Goal: Task Accomplishment & Management: Manage account settings

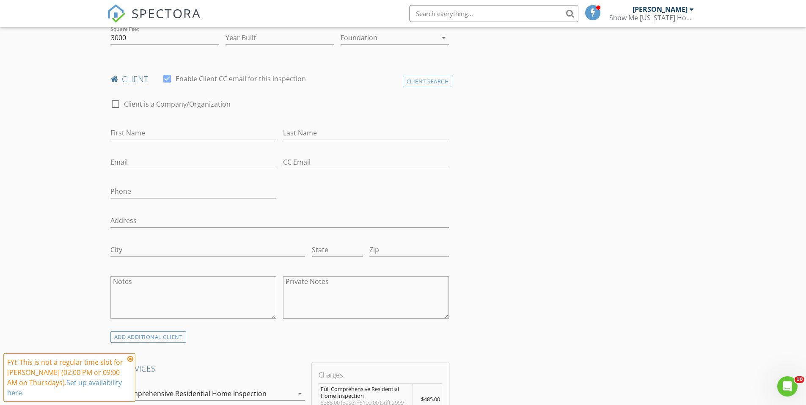
scroll to position [508, 0]
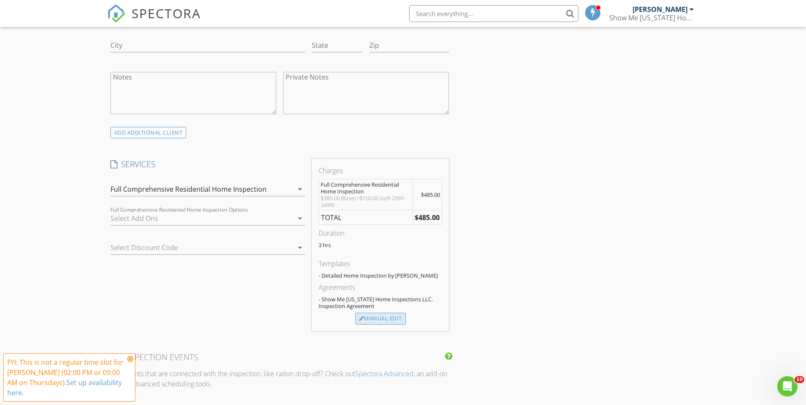
click at [393, 318] on div "Manual Edit" at bounding box center [381, 319] width 50 height 12
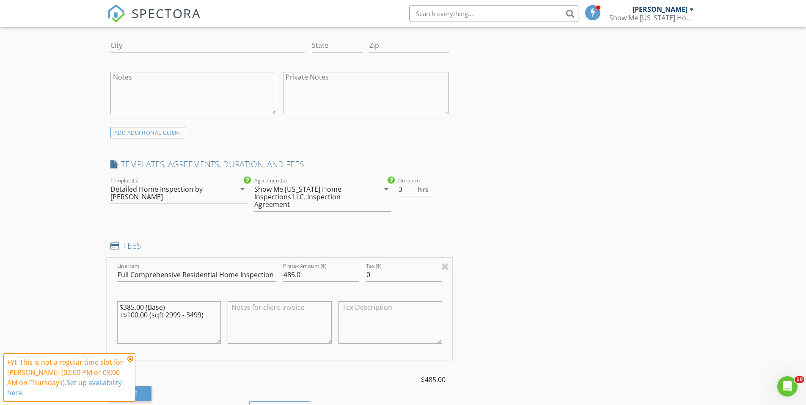
scroll to position [550, 0]
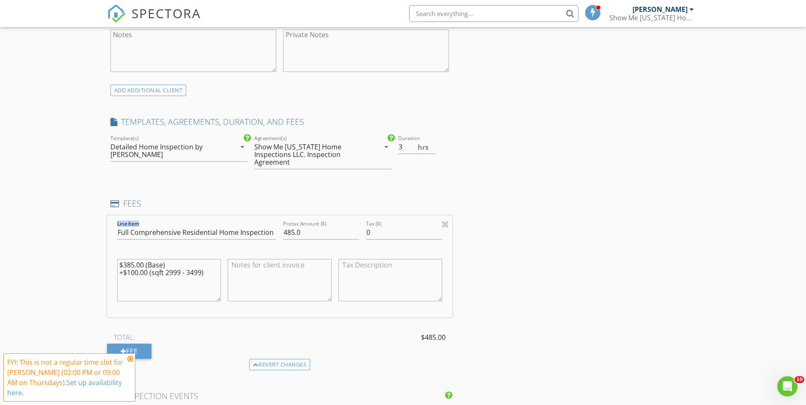
drag, startPoint x: 276, startPoint y: 232, endPoint x: 96, endPoint y: 225, distance: 180.5
click at [96, 225] on div "New Inspection Click here to use the New Order Form INSPECTOR(S) check_box Aust…" at bounding box center [403, 337] width 806 height 1677
click at [529, 177] on div "INSPECTOR(S) check_box Austin Davis PRIMARY check_box_outline_blank Tanner Witt…" at bounding box center [403, 352] width 593 height 1608
drag, startPoint x: 273, startPoint y: 229, endPoint x: 108, endPoint y: 229, distance: 165.5
click at [97, 234] on div "New Inspection Click here to use the New Order Form INSPECTOR(S) check_box Aust…" at bounding box center [403, 337] width 806 height 1677
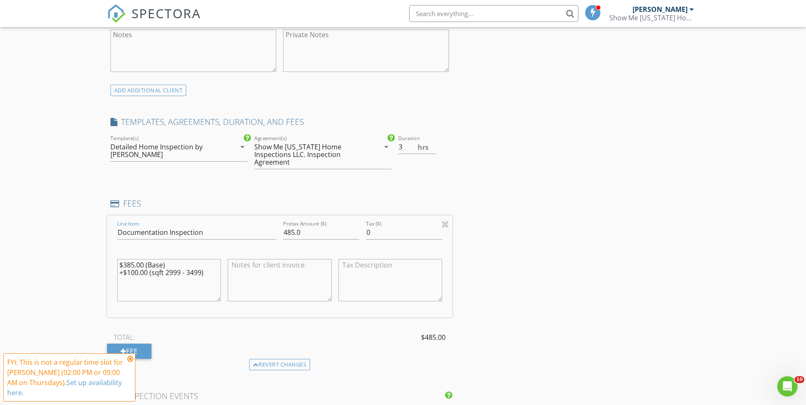
click at [654, 216] on div "INSPECTOR(S) check_box Austin Davis PRIMARY check_box_outline_blank Tanner Witt…" at bounding box center [403, 352] width 593 height 1608
drag, startPoint x: 326, startPoint y: 232, endPoint x: 253, endPoint y: 237, distance: 72.9
click at [254, 237] on div "Line Item Documentation Inspection Pretax Amount ($) 485.0 Tax ($) 0 $385.00 (B…" at bounding box center [280, 266] width 346 height 102
type input "Documentation Inspection"
drag, startPoint x: 327, startPoint y: 237, endPoint x: 290, endPoint y: 236, distance: 37.3
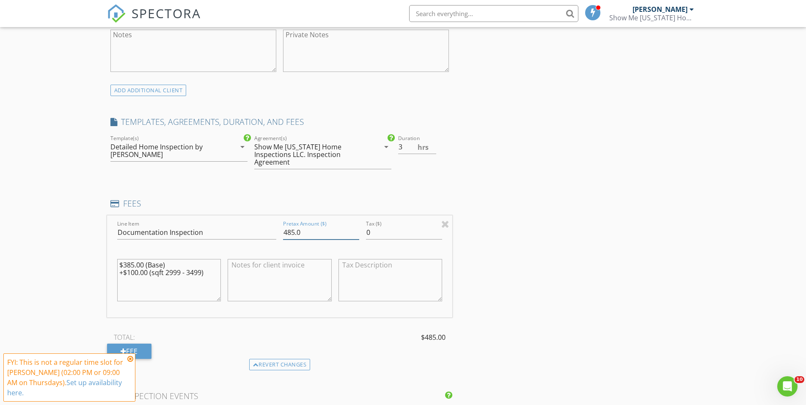
click at [270, 236] on div "Line Item Documentation Inspection Pretax Amount ($) 485.0 Tax ($) 0 $385.00 (B…" at bounding box center [280, 266] width 346 height 102
type input "500"
drag, startPoint x: 212, startPoint y: 273, endPoint x: 101, endPoint y: 267, distance: 111.1
click at [101, 267] on div "New Inspection Click here to use the New Order Form INSPECTOR(S) check_box Aust…" at bounding box center [403, 337] width 806 height 1677
click at [221, 229] on input "Documentation Inspection" at bounding box center [196, 233] width 159 height 14
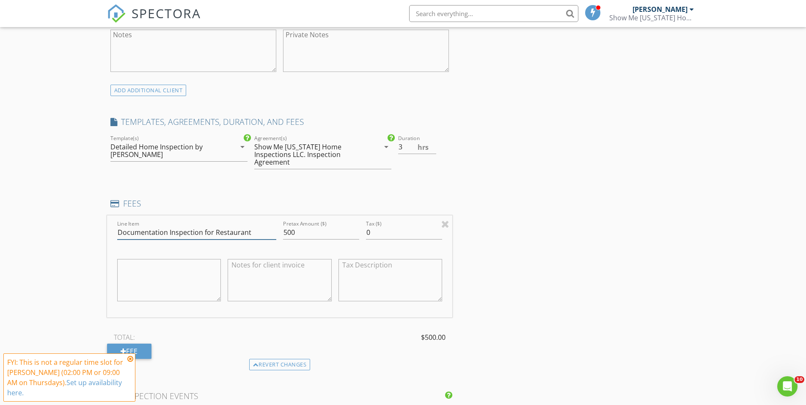
type input "Documentation Inspection for Restaurant"
click at [506, 234] on div "INSPECTOR(S) check_box Austin Davis PRIMARY check_box_outline_blank Tanner Witt…" at bounding box center [403, 352] width 593 height 1608
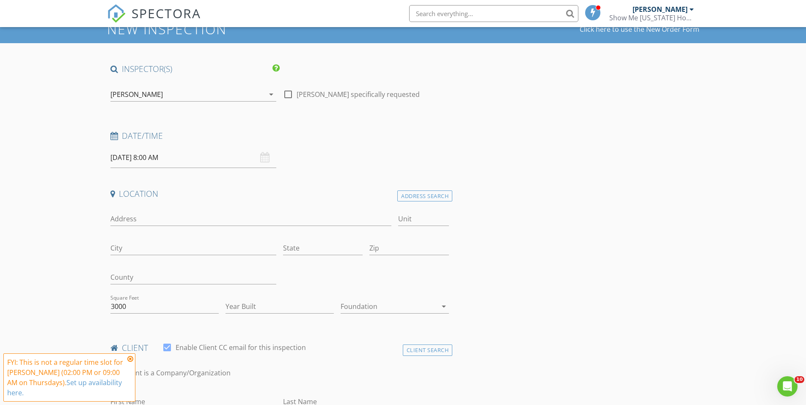
scroll to position [0, 0]
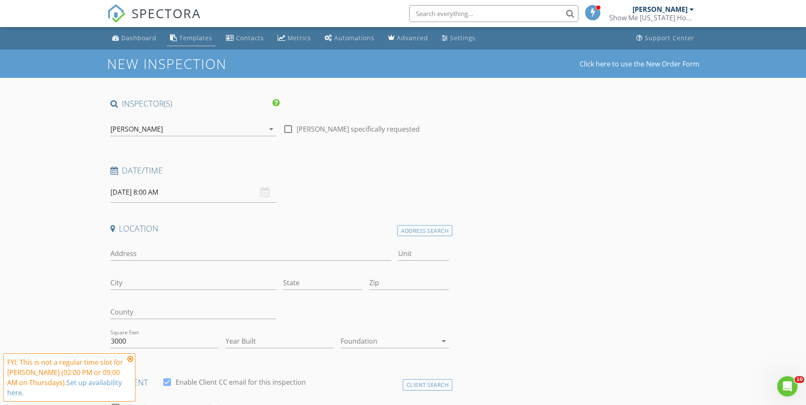
click at [200, 43] on link "Templates" at bounding box center [191, 38] width 49 height 16
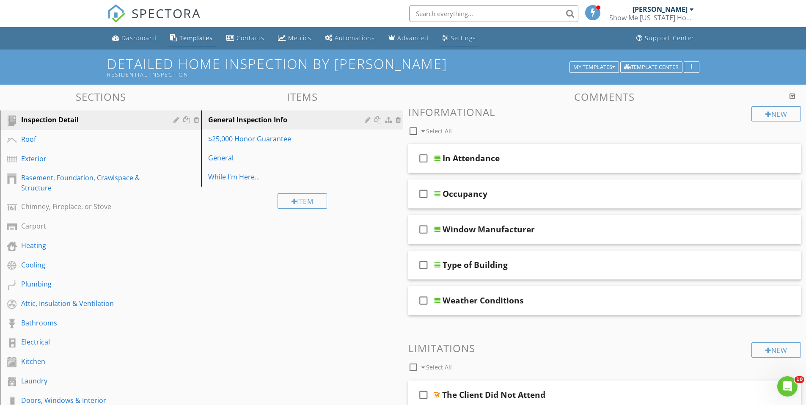
click at [442, 35] on div "Settings" at bounding box center [445, 37] width 6 height 7
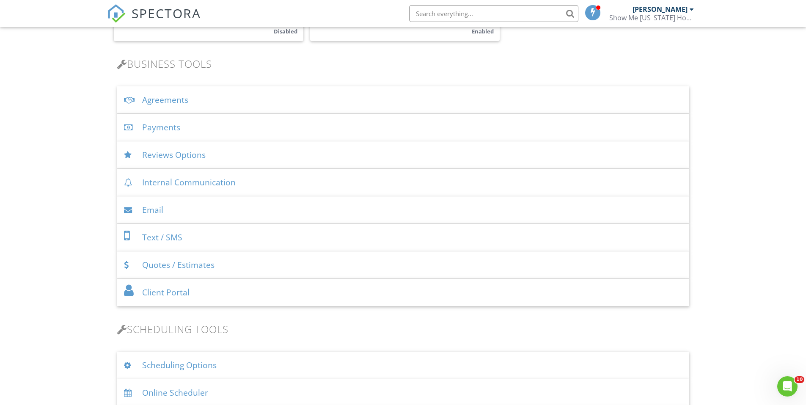
click at [183, 101] on div "Agreements" at bounding box center [403, 100] width 572 height 28
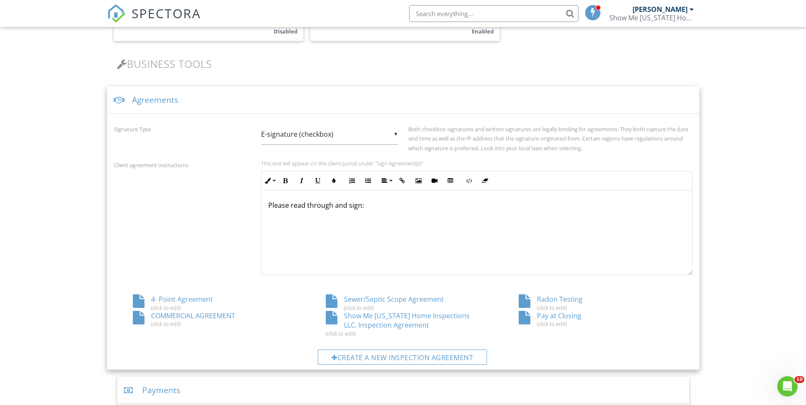
scroll to position [0, 0]
click at [401, 323] on div "Show Me Missouri Home Inspections LLC. Inspection Agreement (click to edit)" at bounding box center [403, 324] width 193 height 26
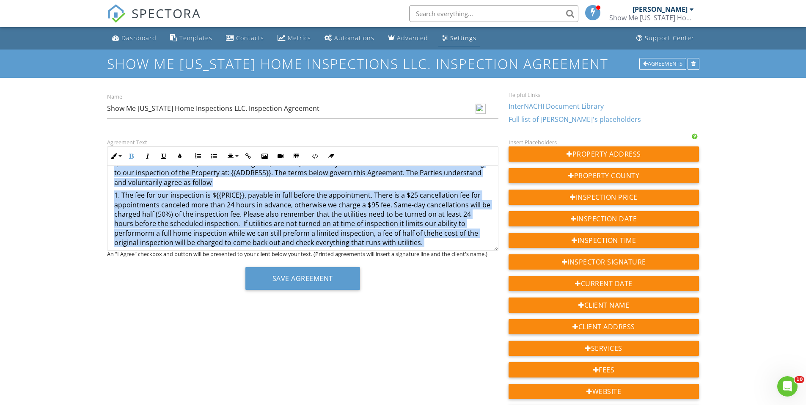
scroll to position [121, 0]
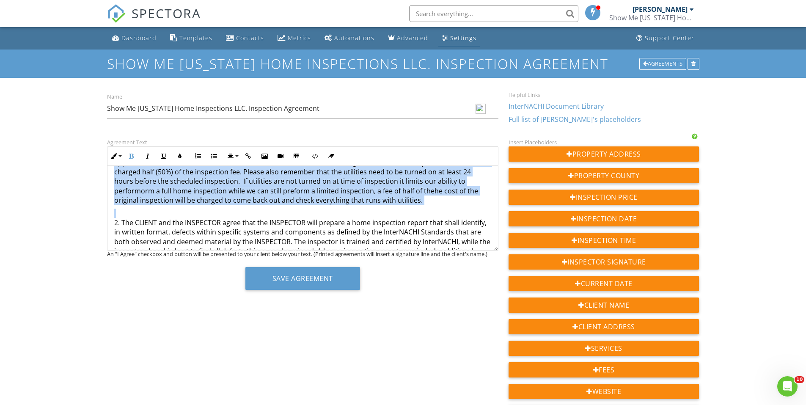
drag, startPoint x: 227, startPoint y: 175, endPoint x: 430, endPoint y: 211, distance: 206.0
click at [438, 209] on p "2. The CLIENT and the INSPECTOR agree that the INSPECTOR will prepare a home in…" at bounding box center [302, 237] width 377 height 57
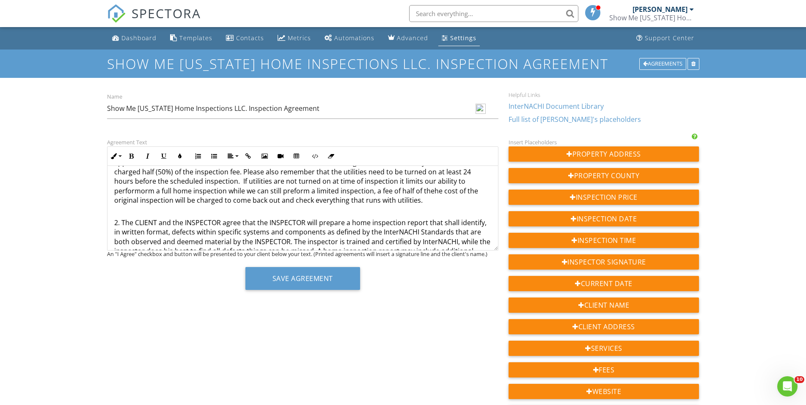
click at [447, 192] on p "1. The fee for our inspection is ${{PRICE}}, payable in full before the appoint…" at bounding box center [302, 176] width 377 height 57
drag, startPoint x: 166, startPoint y: 191, endPoint x: 113, endPoint y: 188, distance: 53.0
click at [158, 191] on p "1. The fee for our inspection is ${{PRICE}}, payable in full before the appoint…" at bounding box center [302, 176] width 377 height 57
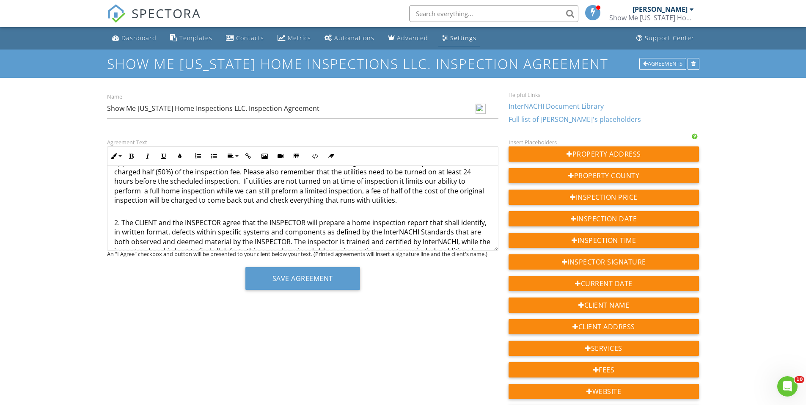
click at [146, 191] on p "1. The fee for our inspection is ${{PRICE}}, payable in full before the appoint…" at bounding box center [302, 176] width 377 height 57
click at [407, 201] on p "1. The fee for our inspection is ${{PRICE}}, payable in full before the appoint…" at bounding box center [302, 176] width 377 height 57
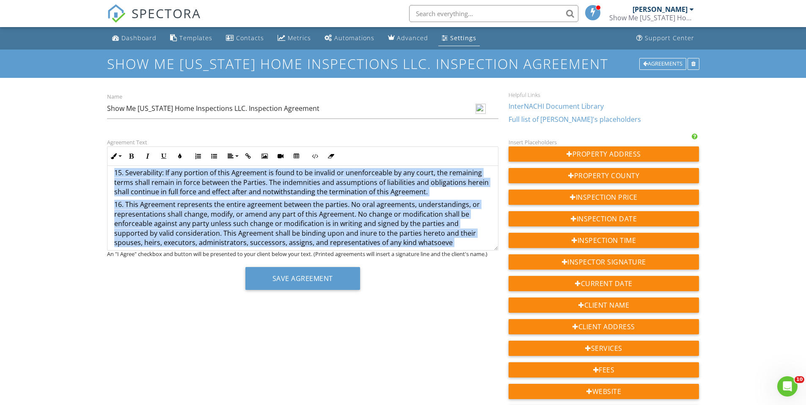
scroll to position [2179, 0]
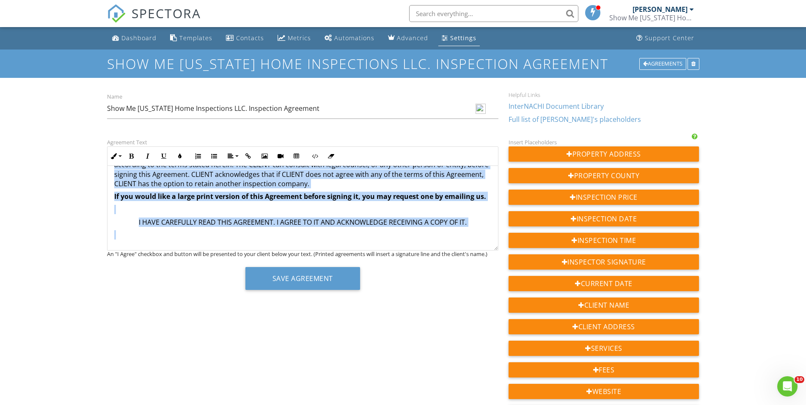
drag, startPoint x: 112, startPoint y: 227, endPoint x: 478, endPoint y: 288, distance: 370.9
click at [478, 288] on div "Agreement Text Inline Style XLarge Large Normal Small Light Small/Light Bold It…" at bounding box center [303, 216] width 402 height 159
copy div "THIS AGREEMENT is made this day {{CURRENT_DATE}} by and between Show Me Missour…"
click at [661, 65] on div "Agreements" at bounding box center [663, 64] width 47 height 12
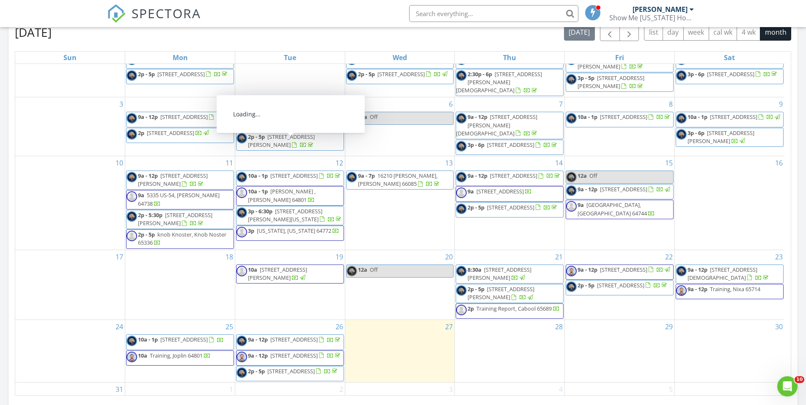
scroll to position [46, 0]
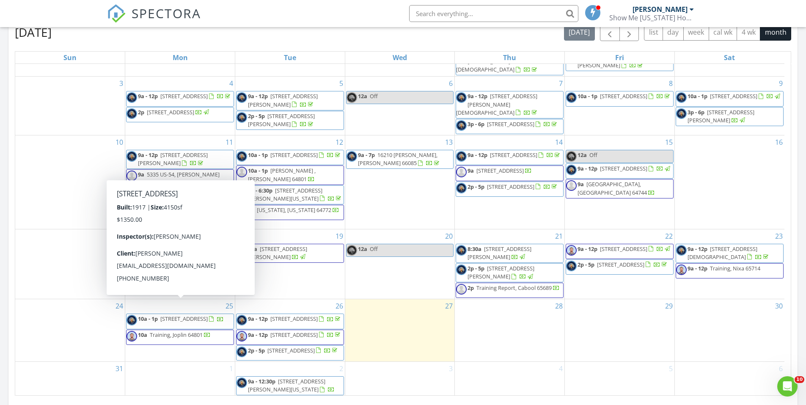
drag, startPoint x: 315, startPoint y: 340, endPoint x: 194, endPoint y: 310, distance: 125.2
click at [194, 315] on span "2736 E 15th St, Joplin 64804" at bounding box center [183, 319] width 47 height 8
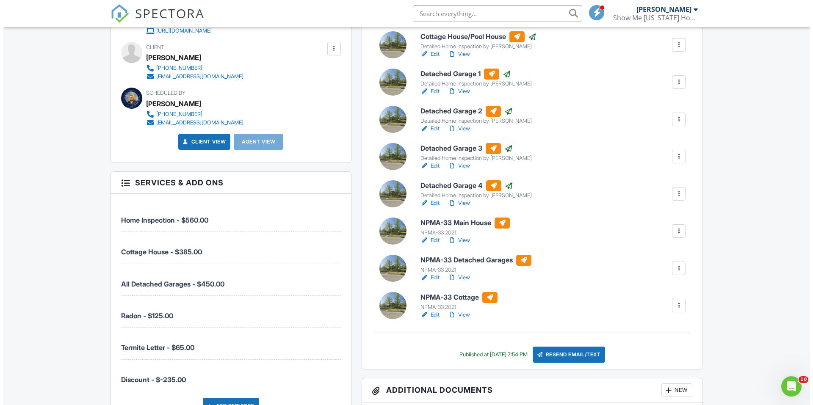
scroll to position [296, 0]
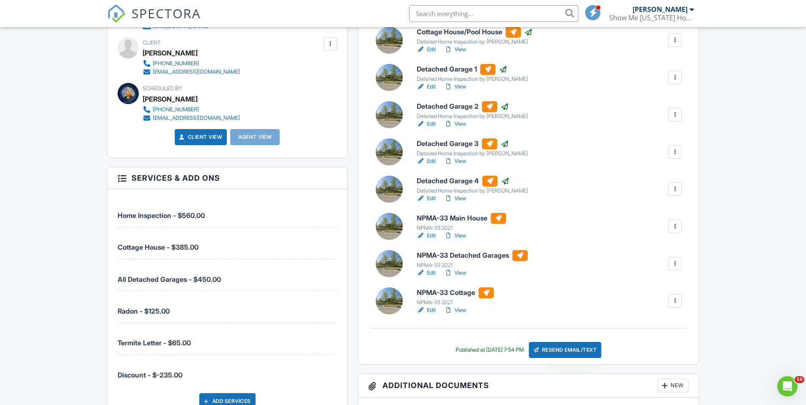
click at [579, 348] on div "Resend Email/Text" at bounding box center [565, 350] width 73 height 16
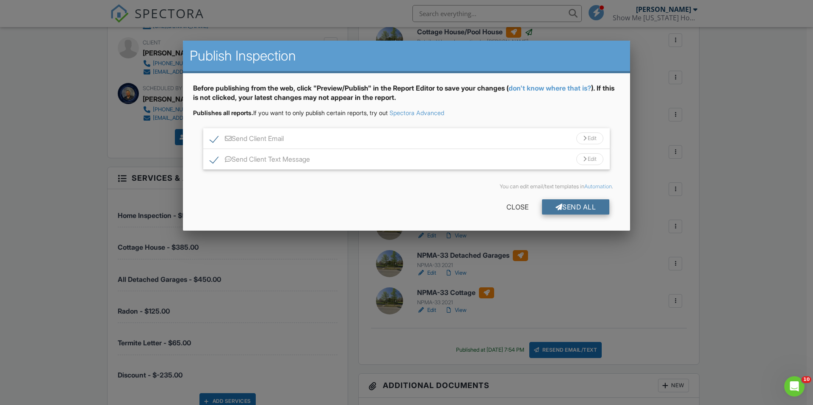
click at [572, 203] on div "Send All" at bounding box center [576, 206] width 68 height 15
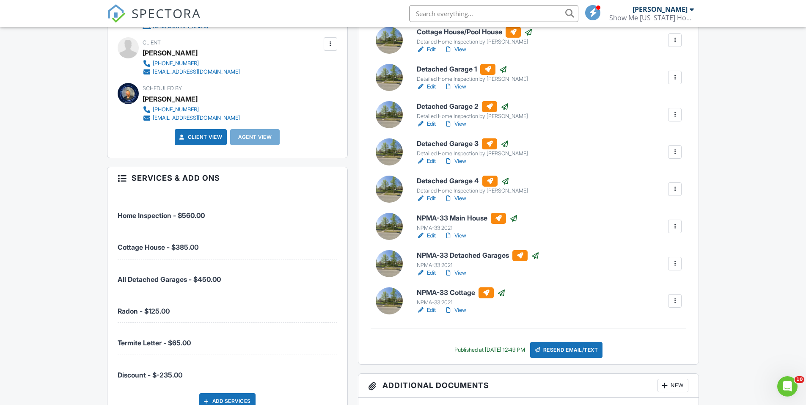
click at [460, 235] on link "View" at bounding box center [456, 236] width 22 height 8
click at [461, 311] on link "View" at bounding box center [456, 310] width 22 height 8
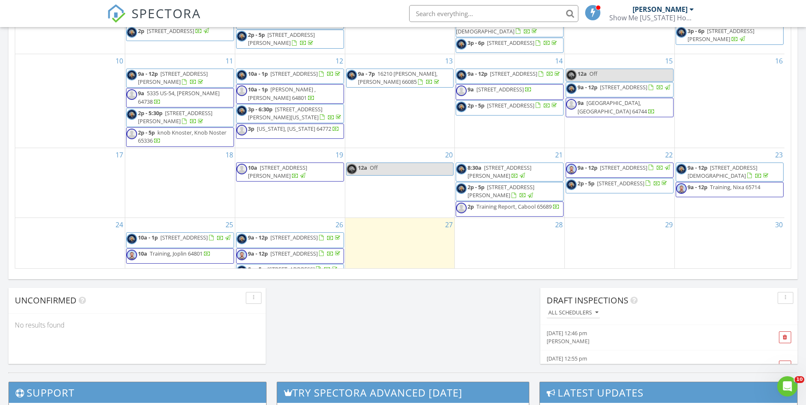
click at [633, 337] on div "[PERSON_NAME]" at bounding box center [649, 341] width 204 height 8
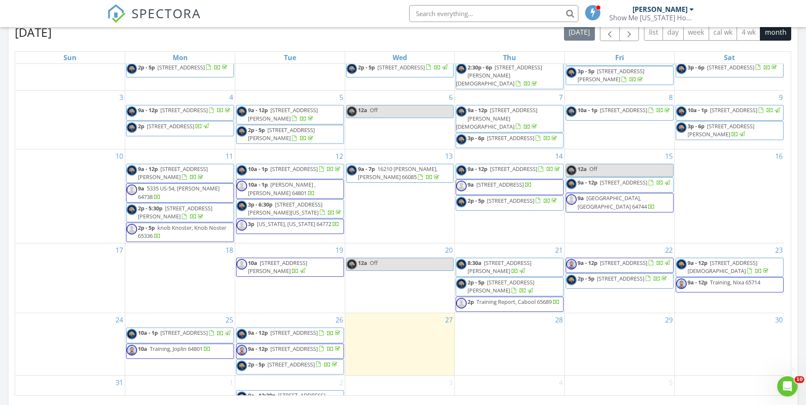
scroll to position [46, 0]
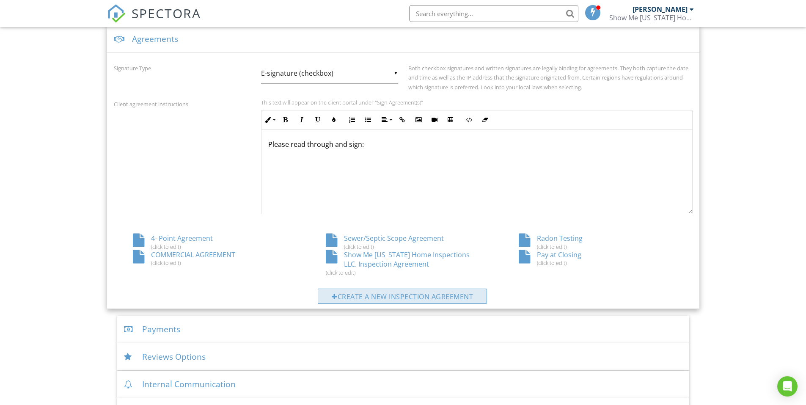
click at [407, 299] on div "Create a new inspection agreement" at bounding box center [402, 296] width 169 height 15
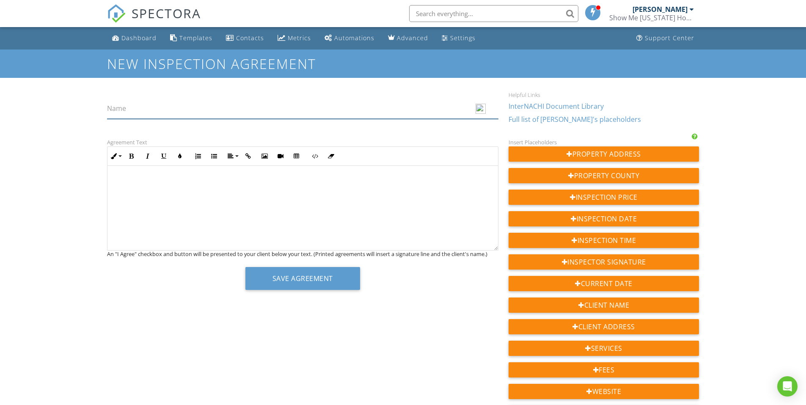
click at [195, 112] on input "Name" at bounding box center [303, 108] width 392 height 21
click at [169, 110] on input "Name" at bounding box center [303, 108] width 392 height 21
type input "DOCUMENTATION INSPECTION"
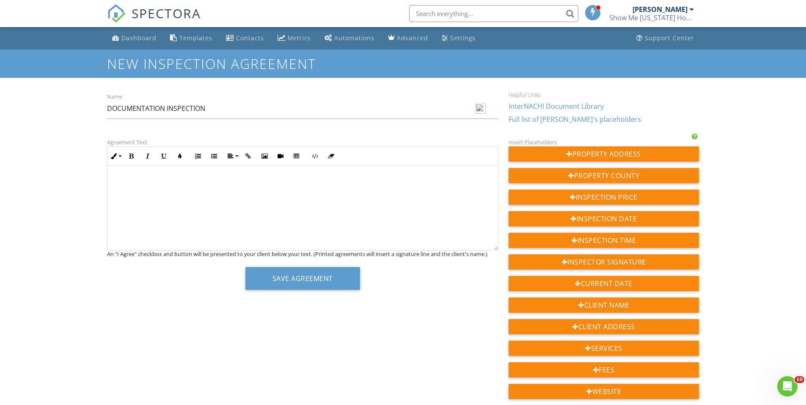
click at [295, 194] on div at bounding box center [303, 208] width 391 height 85
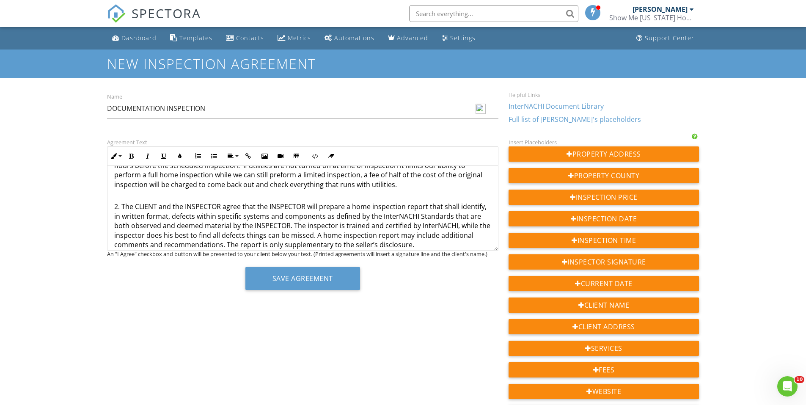
scroll to position [85, 0]
click at [372, 206] on p "2. The CLIENT and the INSPECTOR agree that the INSPECTOR will prepare a home in…" at bounding box center [302, 221] width 377 height 57
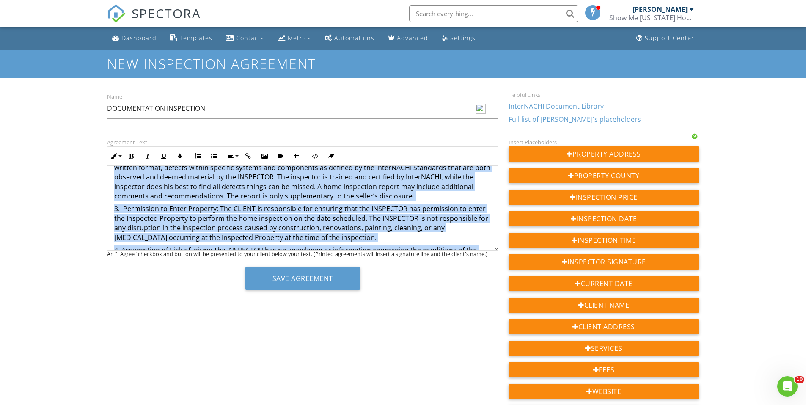
scroll to position [152, 0]
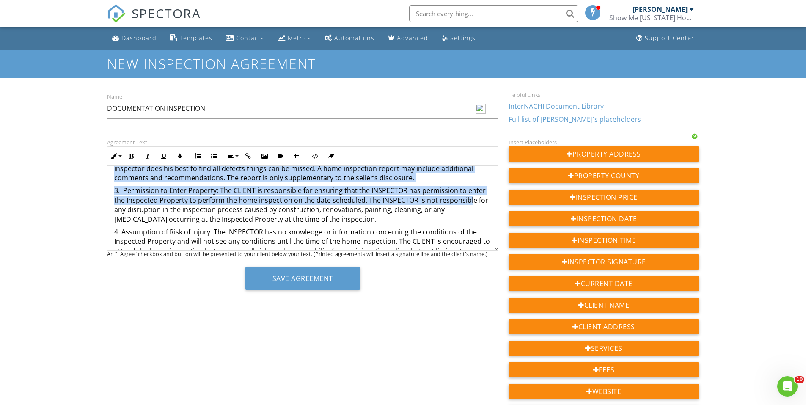
drag, startPoint x: 471, startPoint y: 206, endPoint x: 469, endPoint y: 199, distance: 7.2
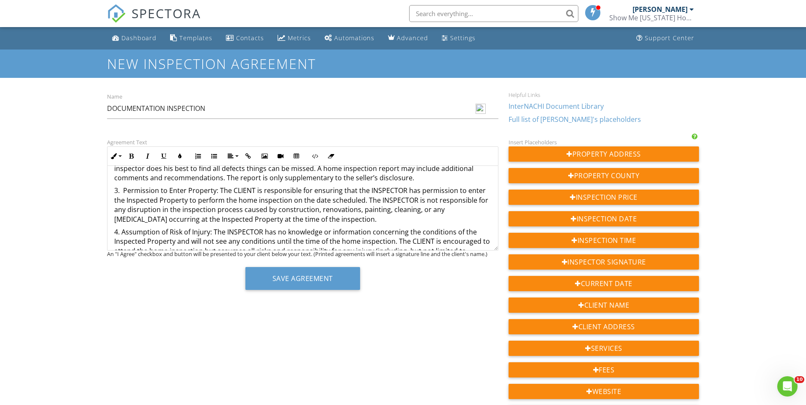
click at [436, 224] on p "3. Permission to Enter Property: The CLIENT is responsible for ensuring that th…" at bounding box center [302, 205] width 377 height 38
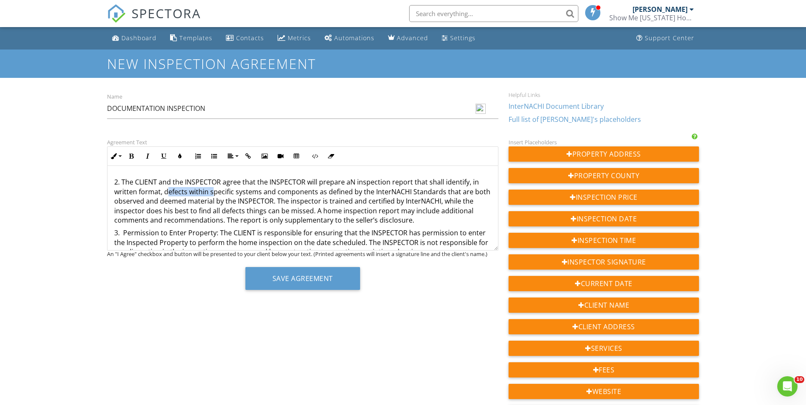
drag, startPoint x: 168, startPoint y: 192, endPoint x: 213, endPoint y: 193, distance: 45.3
click at [213, 193] on p "2. The CLIENT and the INSPECTOR agree that the INSPECTOR will prepare aN inspec…" at bounding box center [302, 196] width 377 height 57
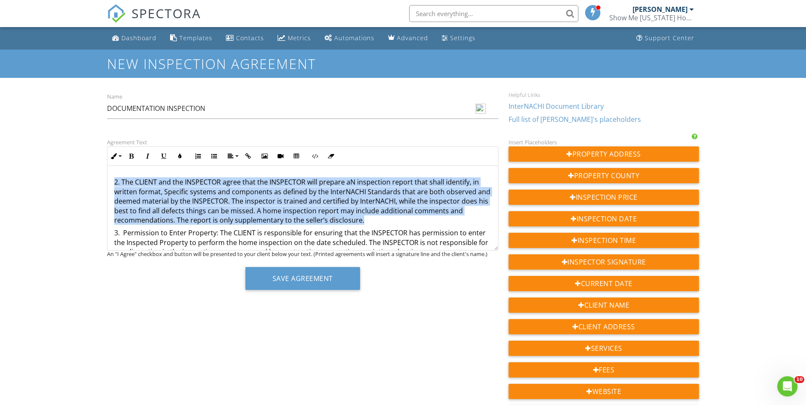
drag, startPoint x: 365, startPoint y: 218, endPoint x: 104, endPoint y: 178, distance: 264.3
click at [104, 178] on div "Agreement Text Inline Style XLarge Large Normal Small Light Small/Light Bold It…" at bounding box center [303, 216] width 402 height 159
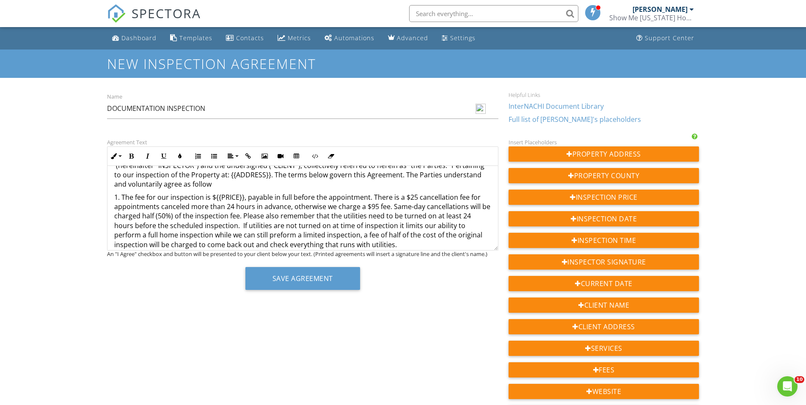
scroll to position [67, 0]
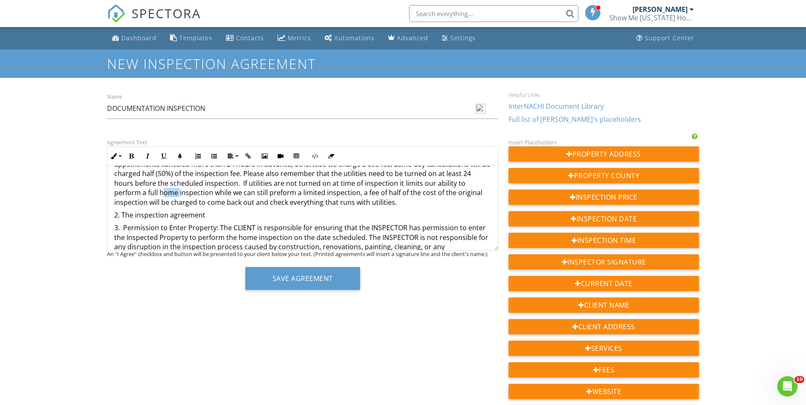
drag, startPoint x: 179, startPoint y: 189, endPoint x: 162, endPoint y: 191, distance: 17.4
click at [162, 191] on p "1. The fee for our inspection is ${{PRICE}}, payable in full before the appoint…" at bounding box center [302, 178] width 377 height 57
drag, startPoint x: 243, startPoint y: 181, endPoint x: 420, endPoint y: 206, distance: 178.7
click at [420, 206] on p "1. The fee for our inspection is ${{PRICE}}, payable in full before the appoint…" at bounding box center [302, 178] width 377 height 57
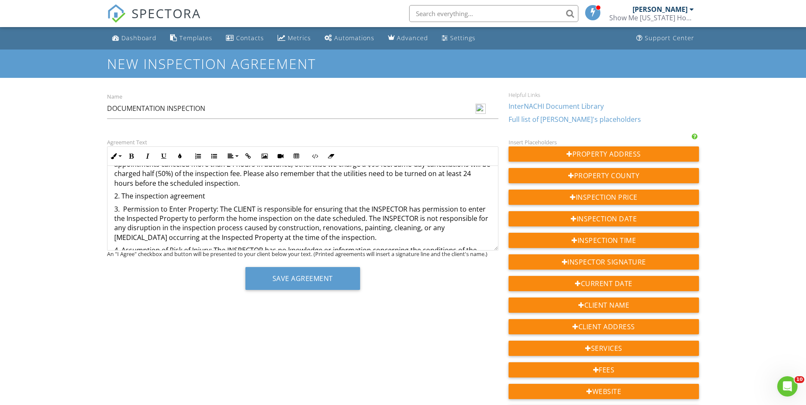
drag, startPoint x: 252, startPoint y: 174, endPoint x: 267, endPoint y: 185, distance: 19.3
click at [267, 185] on p "1. The fee for our inspection is ${{PRICE}}, payable in full before the appoint…" at bounding box center [302, 169] width 377 height 38
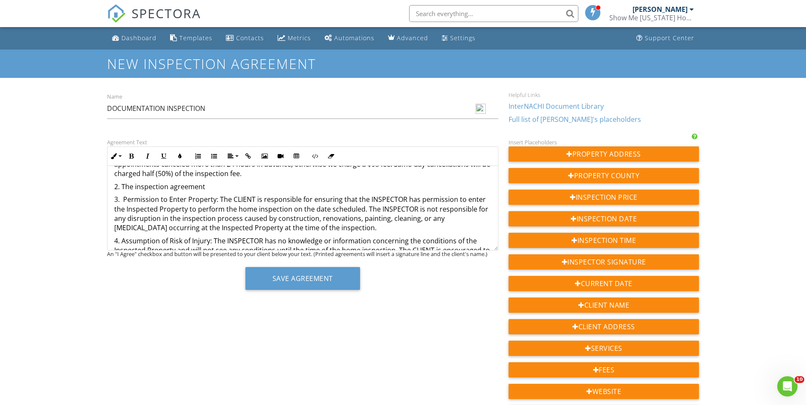
click at [237, 189] on p "2. The inspection agreement" at bounding box center [302, 186] width 377 height 9
click at [318, 185] on p "2. This inspection is to document the exitance of cerrtain items" at bounding box center [302, 186] width 377 height 9
click at [333, 182] on p "2. This inspection is to document the exitance of certain ​ ​ rtain items" at bounding box center [302, 186] width 377 height 9
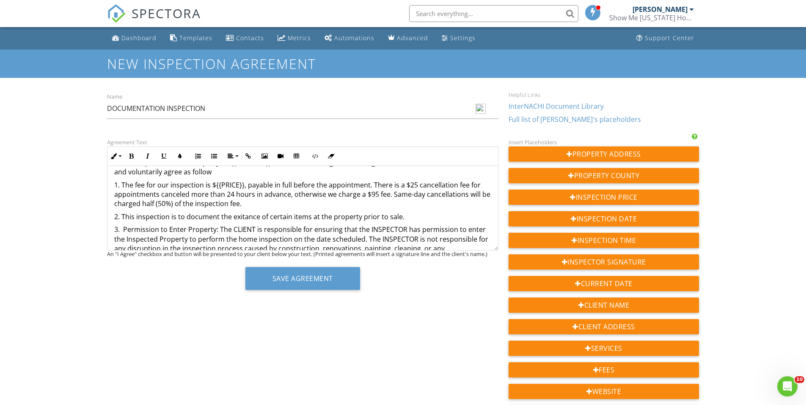
scroll to position [25, 0]
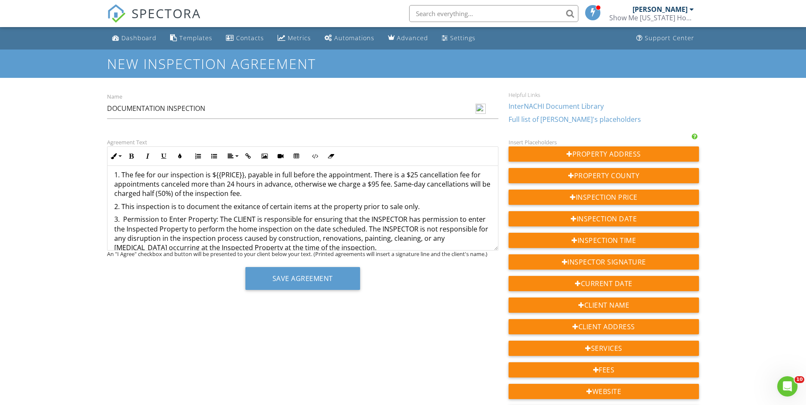
scroll to position [67, 0]
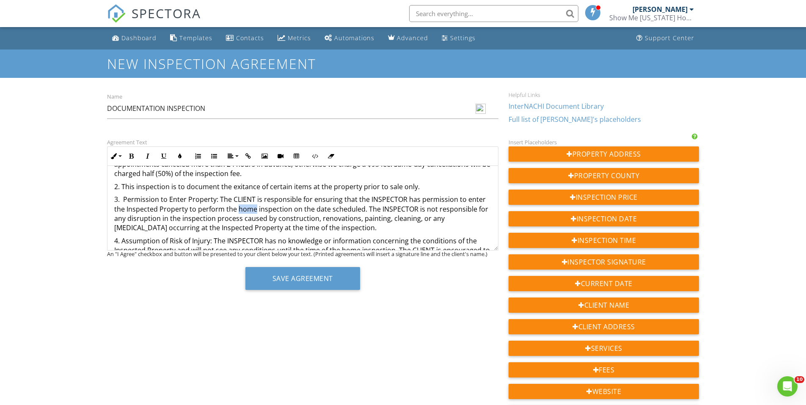
drag, startPoint x: 254, startPoint y: 206, endPoint x: 236, endPoint y: 206, distance: 18.2
click at [236, 206] on p "3. Permission to Enter Property: The CLIENT is responsible for ensuring that th…" at bounding box center [302, 214] width 377 height 38
click at [243, 210] on p "3. Permission to Enter Property: The CLIENT is responsible for ensuring that th…" at bounding box center [302, 214] width 377 height 38
drag, startPoint x: 244, startPoint y: 210, endPoint x: 356, endPoint y: 232, distance: 113.8
click at [378, 246] on p "4. Assumption of Risk of Injury: The INSPECTOR has no knowledge or information …" at bounding box center [302, 274] width 377 height 76
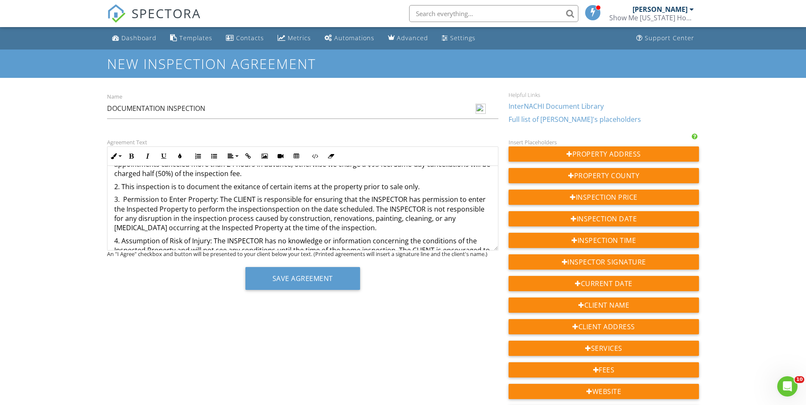
click at [269, 208] on p "3. Permission to Enter Property: The CLIENT is responsible for ensuring that th…" at bounding box center [302, 214] width 377 height 38
drag, startPoint x: 297, startPoint y: 208, endPoint x: 268, endPoint y: 208, distance: 28.8
click at [268, 208] on p "3. Permission to Enter Property: The CLIENT is responsible for ensuring that th…" at bounding box center [302, 214] width 377 height 38
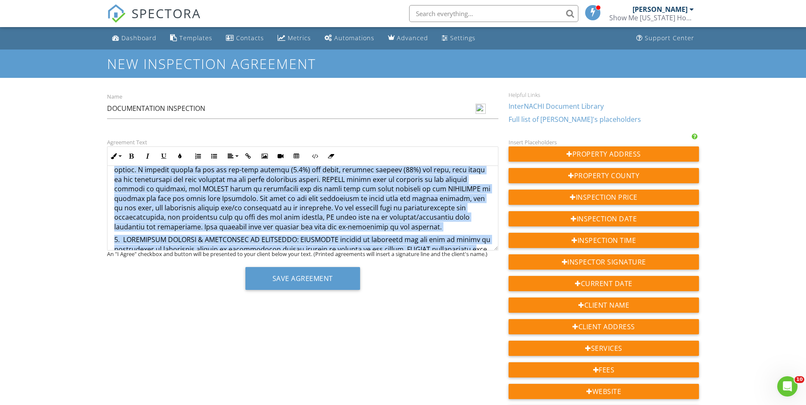
scroll to position [984, 0]
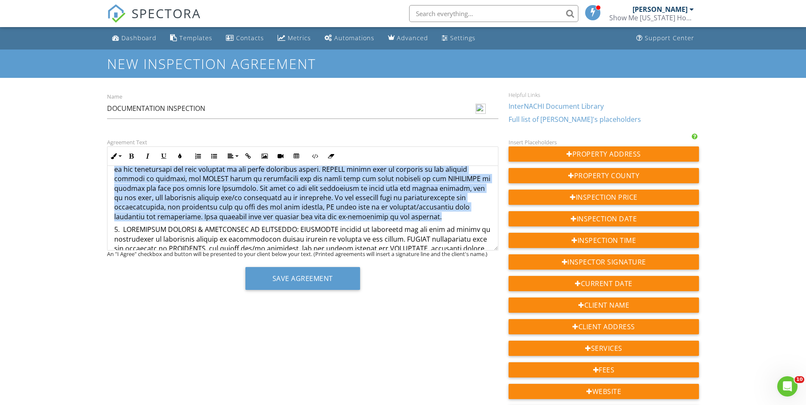
drag, startPoint x: 113, startPoint y: 202, endPoint x: 458, endPoint y: 208, distance: 345.1
click at [458, 208] on div "THIS AGREEMENT is made this day {{CURRENT_DATE}} by and between Show Me Missour…" at bounding box center [303, 245] width 391 height 2126
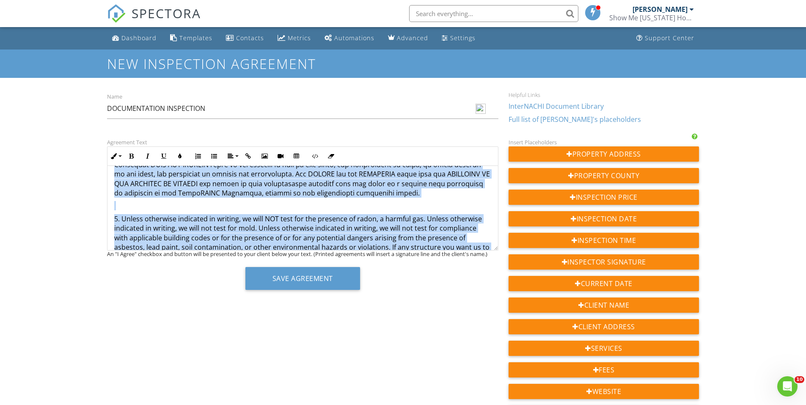
scroll to position [688, 0]
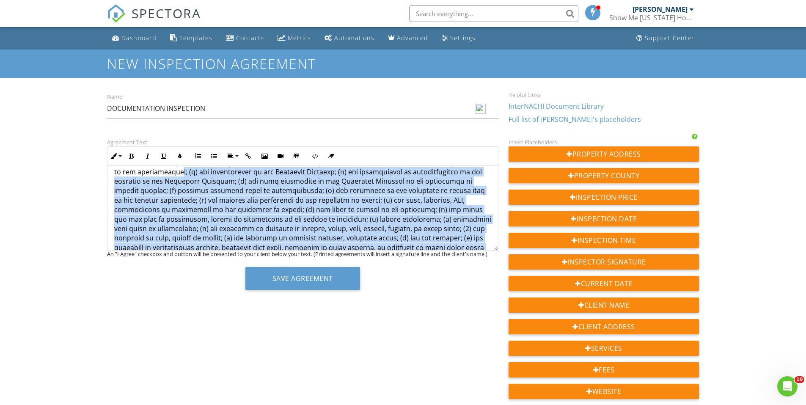
scroll to position [295, 0]
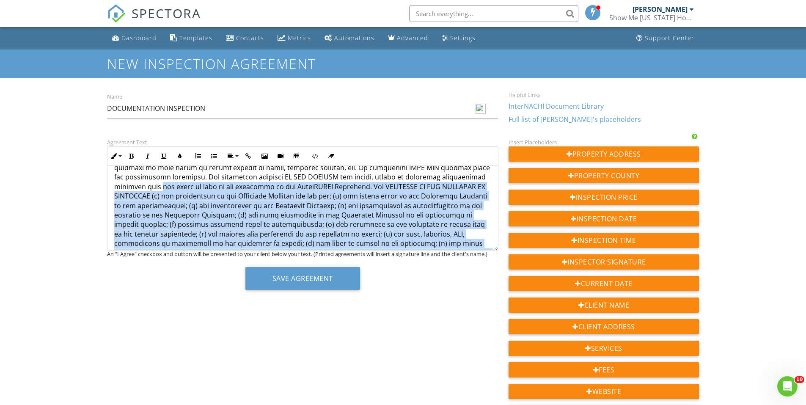
drag, startPoint x: 179, startPoint y: 217, endPoint x: 162, endPoint y: 189, distance: 33.3
click at [162, 189] on p at bounding box center [302, 347] width 377 height 521
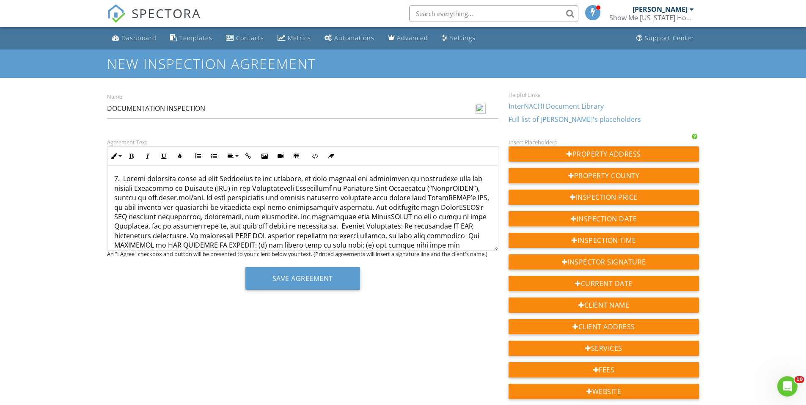
scroll to position [211, 0]
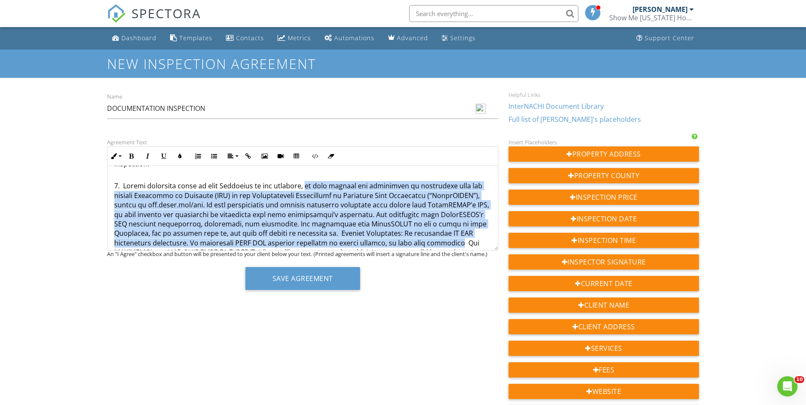
drag, startPoint x: 461, startPoint y: 242, endPoint x: 307, endPoint y: 186, distance: 164.1
click at [307, 186] on p at bounding box center [302, 338] width 377 height 332
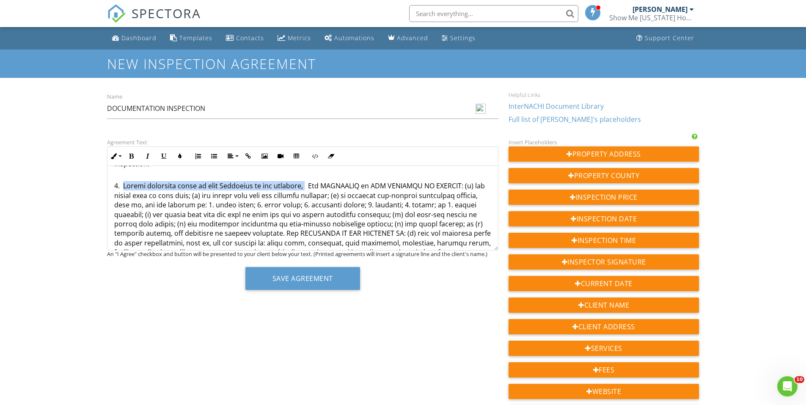
drag, startPoint x: 308, startPoint y: 186, endPoint x: 124, endPoint y: 187, distance: 183.3
click at [124, 187] on p at bounding box center [302, 304] width 377 height 265
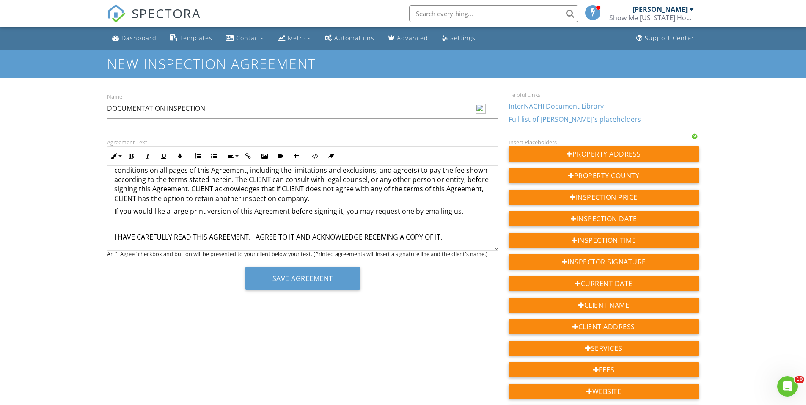
scroll to position [1786, 0]
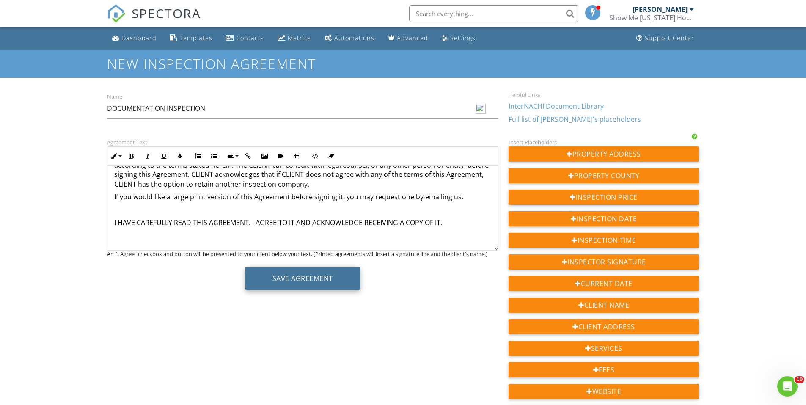
click at [301, 277] on button "Save Agreement" at bounding box center [303, 278] width 115 height 23
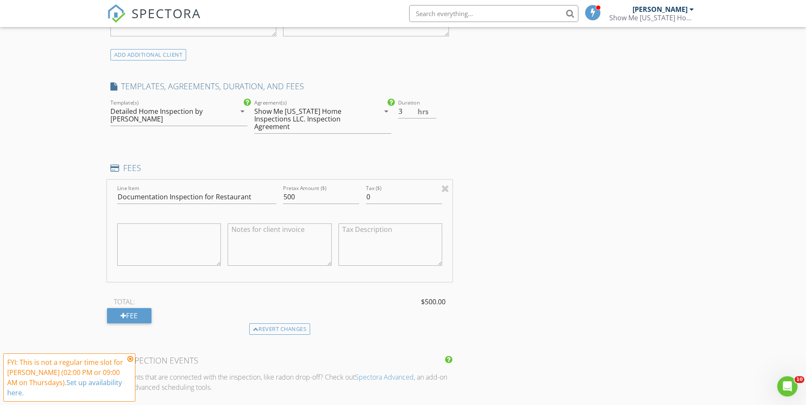
scroll to position [635, 0]
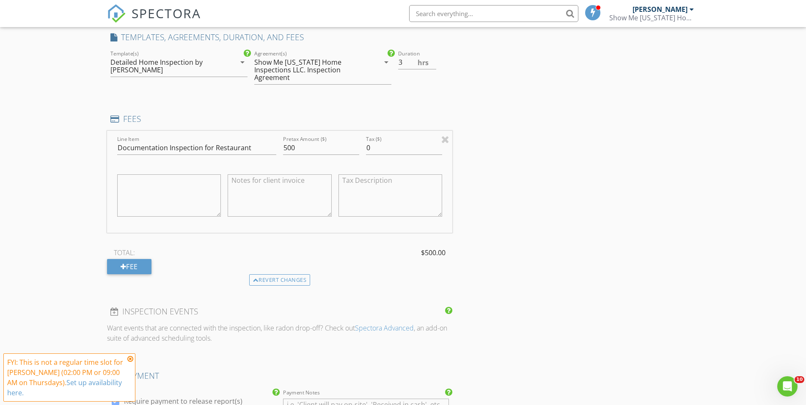
click at [295, 71] on div "Show Me [US_STATE] Home Inspections LLC. Inspection Agreement" at bounding box center [310, 69] width 113 height 23
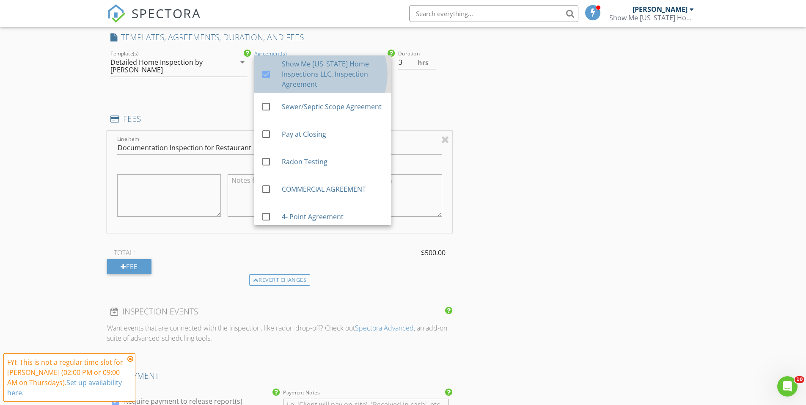
click at [290, 72] on div "Show Me [US_STATE] Home Inspections LLC. Inspection Agreement" at bounding box center [333, 74] width 103 height 30
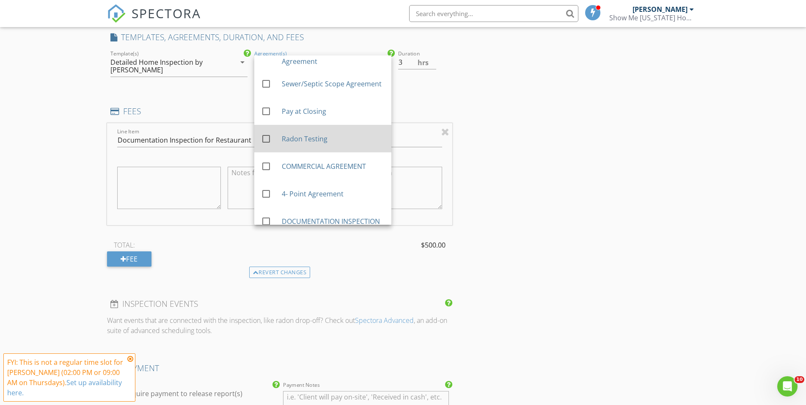
scroll to position [33, 0]
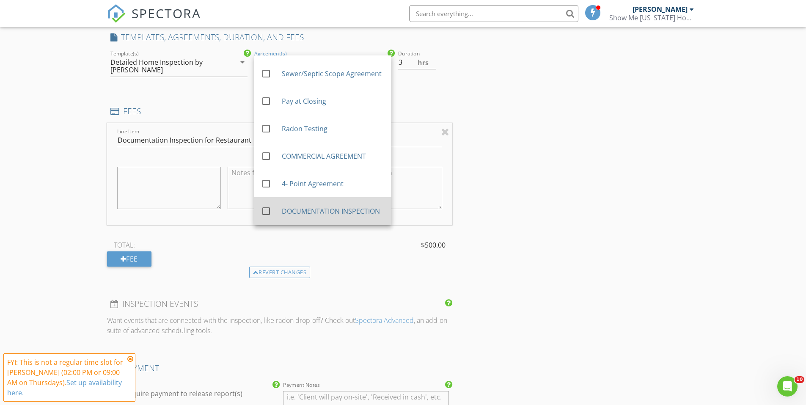
click at [326, 215] on div "DOCUMENTATION INSPECTION" at bounding box center [333, 211] width 103 height 10
click at [605, 248] on div "INSPECTOR(S) check_box [PERSON_NAME] PRIMARY check_box_outline_blank [PERSON_NA…" at bounding box center [403, 263] width 593 height 1600
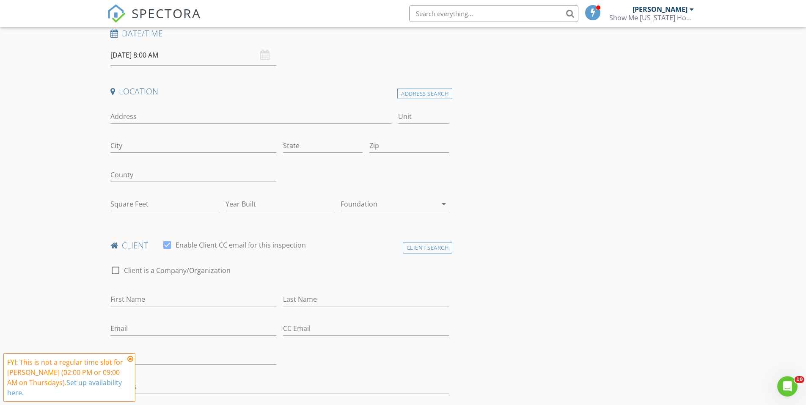
scroll to position [85, 0]
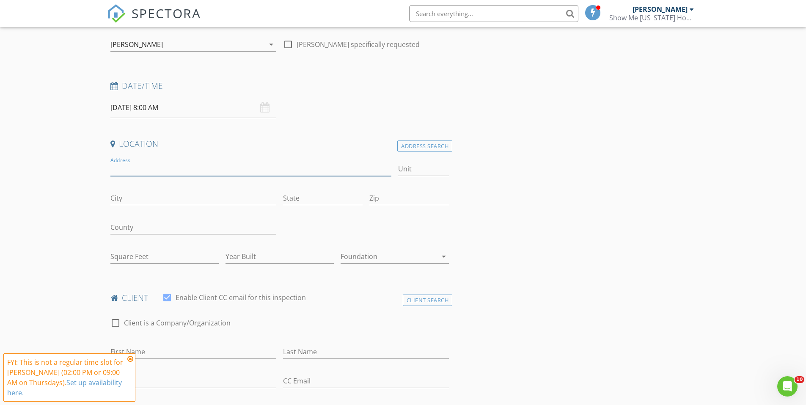
click at [191, 169] on input "Address" at bounding box center [251, 169] width 282 height 14
click at [441, 148] on div "Address Search" at bounding box center [425, 146] width 55 height 11
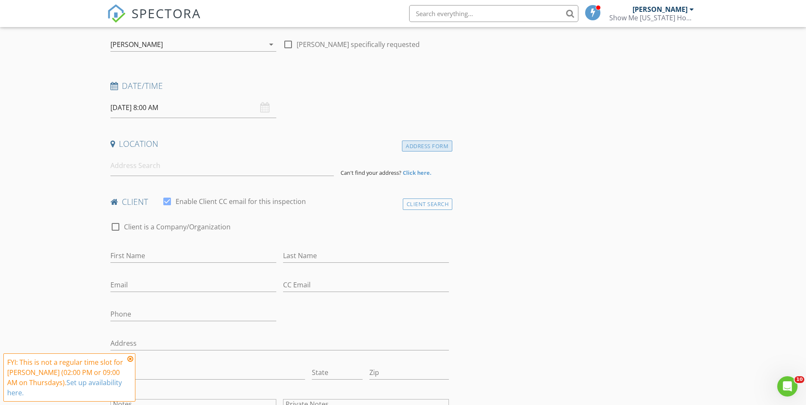
click at [417, 142] on div "Address Form" at bounding box center [427, 146] width 50 height 11
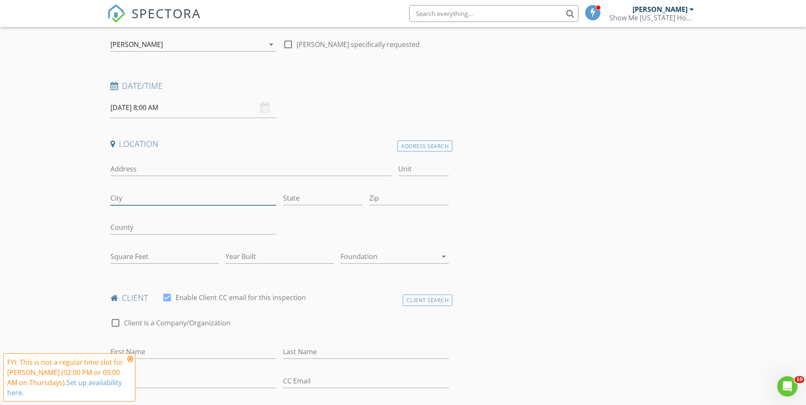
click at [182, 199] on input "City" at bounding box center [193, 198] width 166 height 14
click at [186, 173] on input "Address" at bounding box center [251, 169] width 282 height 14
type input "Stockton"
click at [182, 195] on input "City" at bounding box center [193, 198] width 166 height 14
type input "Stockton"
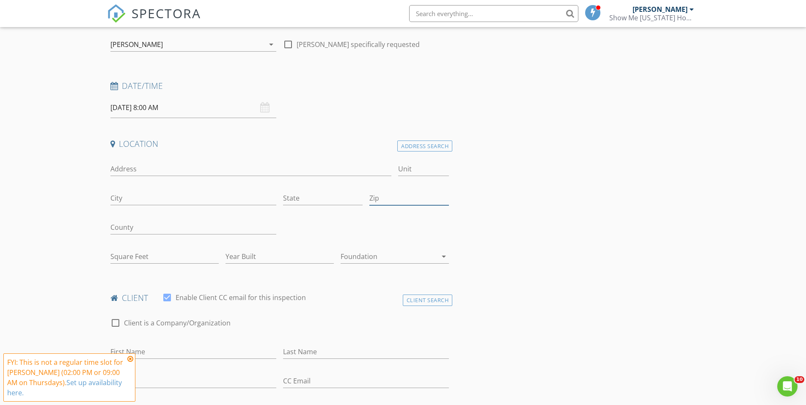
click at [401, 199] on input "Zip" at bounding box center [410, 198] width 80 height 14
type input "65785"
click at [197, 199] on input "City" at bounding box center [193, 198] width 166 height 14
type input "Stockton"
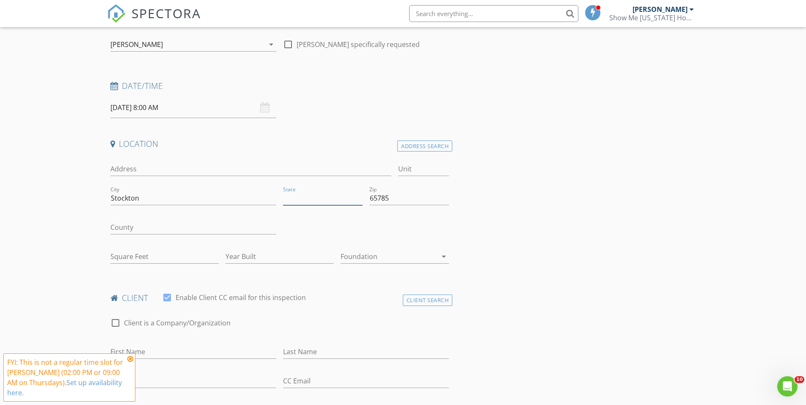
click at [351, 191] on input "State" at bounding box center [323, 198] width 80 height 14
type input "Mo"
click at [186, 225] on input "County" at bounding box center [193, 228] width 166 height 14
type input "Cedar"
click at [160, 260] on input "Square Feet" at bounding box center [164, 257] width 108 height 14
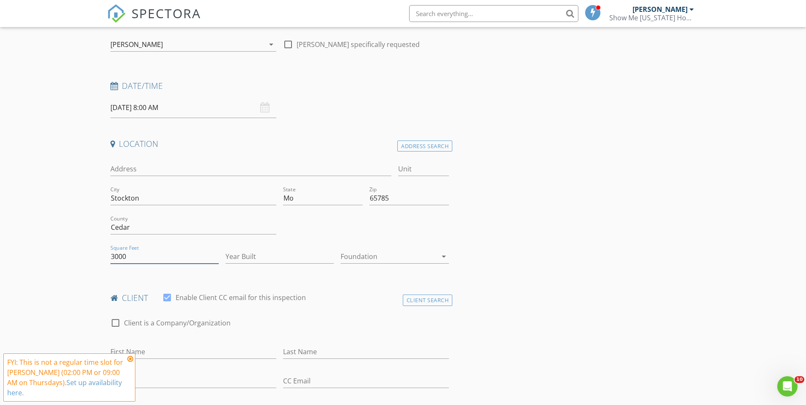
type input "3000"
click at [250, 255] on input "Year Built" at bounding box center [280, 257] width 108 height 14
type input "1990"
click at [403, 257] on div at bounding box center [389, 257] width 97 height 14
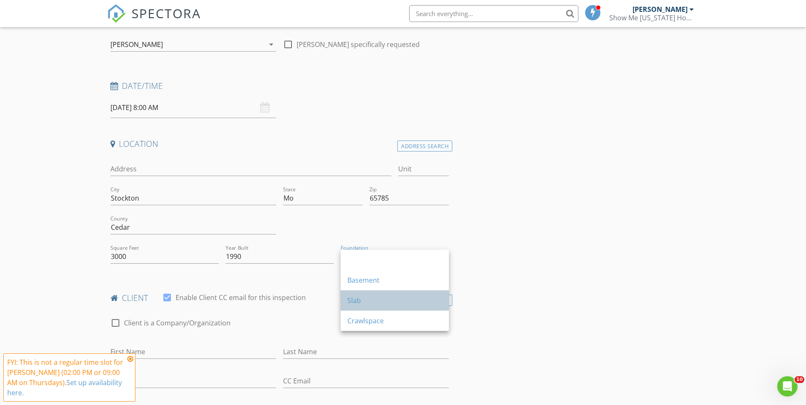
click at [376, 306] on div "Slab" at bounding box center [395, 300] width 95 height 20
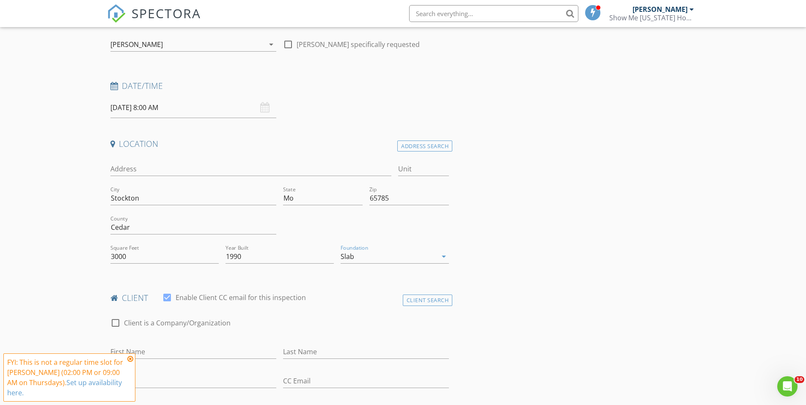
click at [297, 293] on div "check_box Enable Client CC email for this inspection" at bounding box center [234, 298] width 144 height 10
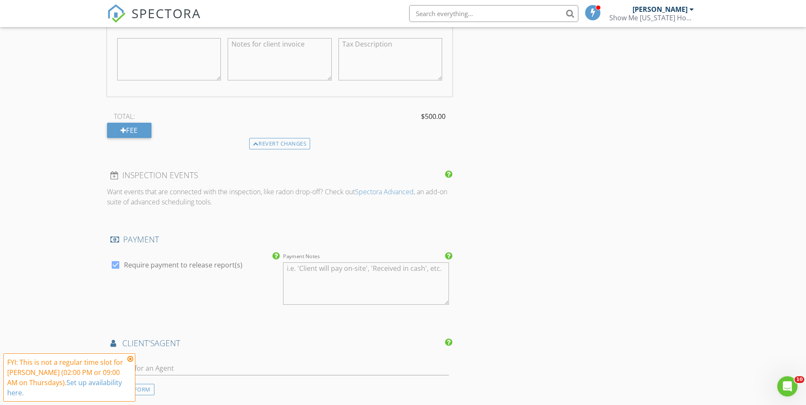
scroll to position [814, 0]
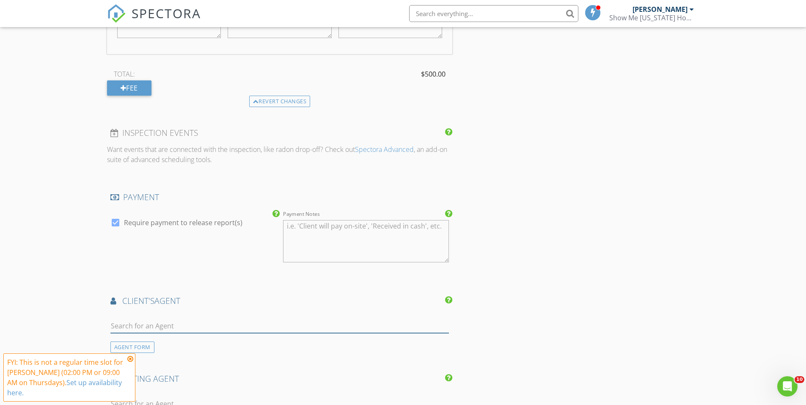
click at [191, 326] on input "text" at bounding box center [279, 326] width 339 height 14
drag, startPoint x: 695, startPoint y: 313, endPoint x: 660, endPoint y: 313, distance: 35.6
click at [680, 313] on div "INSPECTOR(S) check_box Austin Davis PRIMARY check_box_outline_blank Tanner Witt…" at bounding box center [403, 89] width 593 height 1608
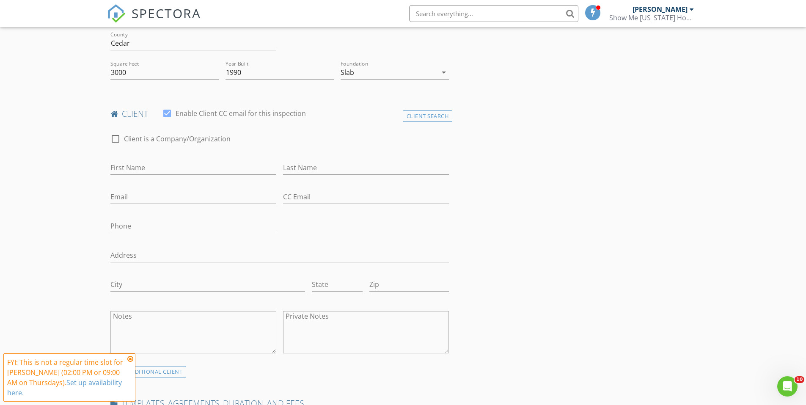
scroll to position [263, 0]
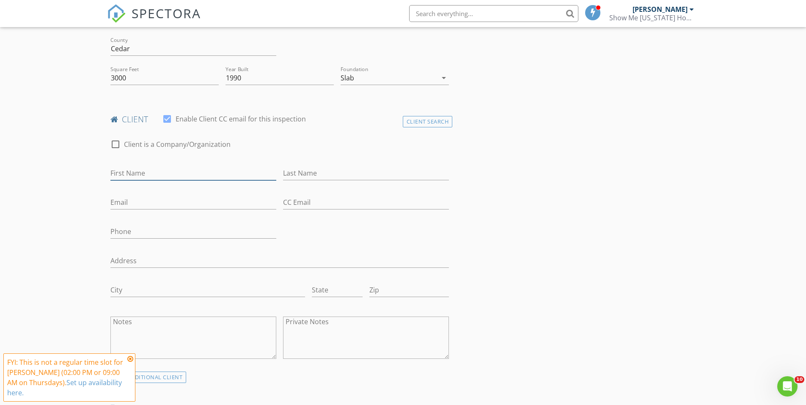
click at [206, 170] on input "First Name" at bounding box center [193, 173] width 166 height 14
click at [113, 144] on div at bounding box center [115, 144] width 14 height 14
checkbox input "true"
click at [155, 174] on input "Due Diligence End" at bounding box center [279, 173] width 339 height 14
type input "Midcontinent Equity Holdings LLC"
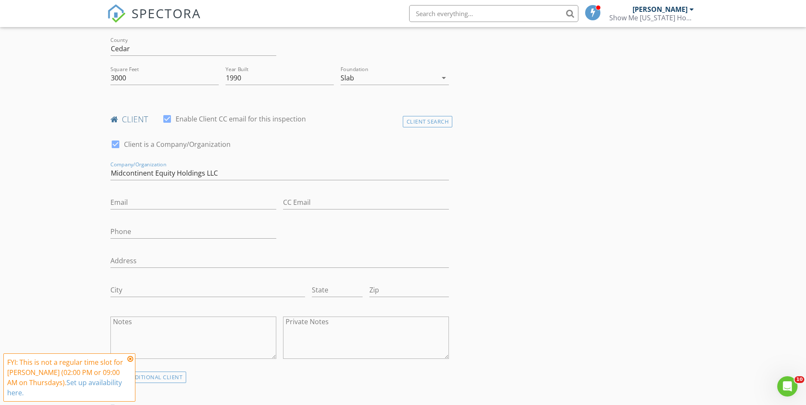
click at [176, 197] on input "Email" at bounding box center [193, 203] width 166 height 14
click at [196, 199] on input "Email" at bounding box center [193, 203] width 166 height 14
click at [450, 236] on div "check_box Client is a Company/Organization Company/Organization Midcontinent Eq…" at bounding box center [280, 252] width 346 height 243
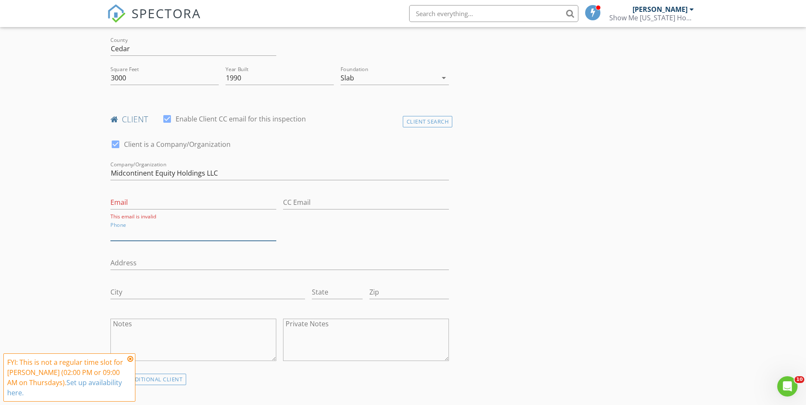
click at [172, 234] on input "Phone" at bounding box center [193, 234] width 166 height 14
type input "417-527-69144"
click at [126, 204] on input "Email" at bounding box center [193, 203] width 166 height 14
type input "bryan@midcontholdings.com"
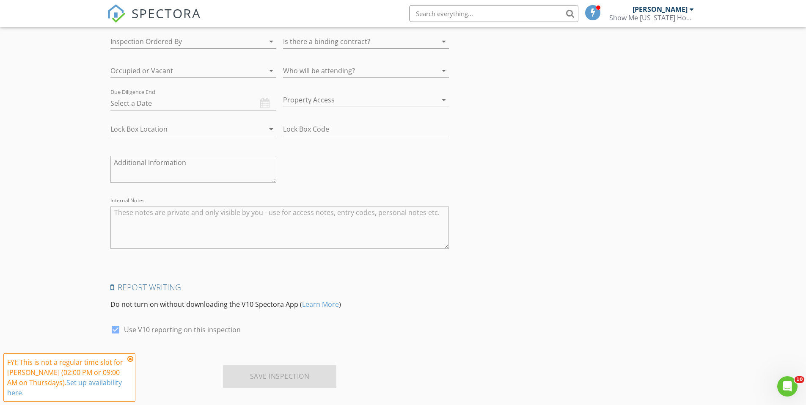
scroll to position [1322, 0]
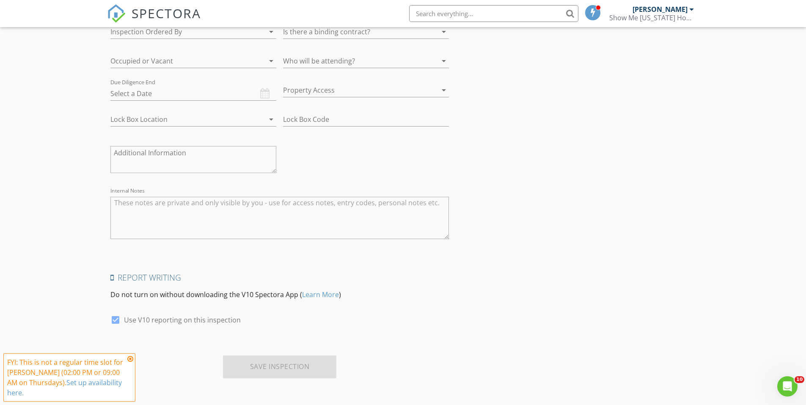
click at [129, 359] on icon at bounding box center [130, 359] width 6 height 7
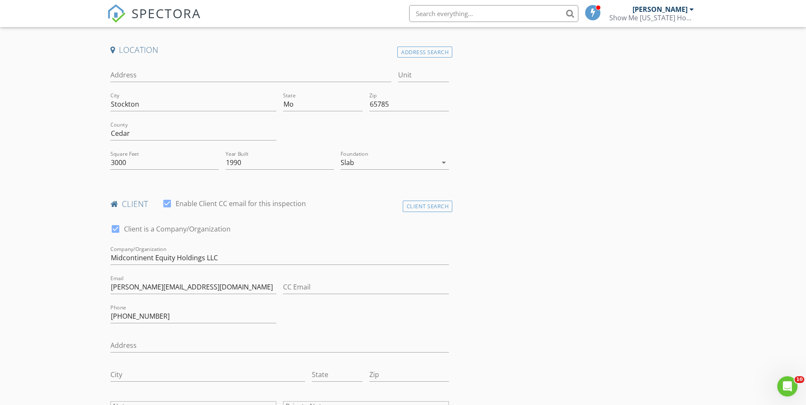
scroll to position [0, 0]
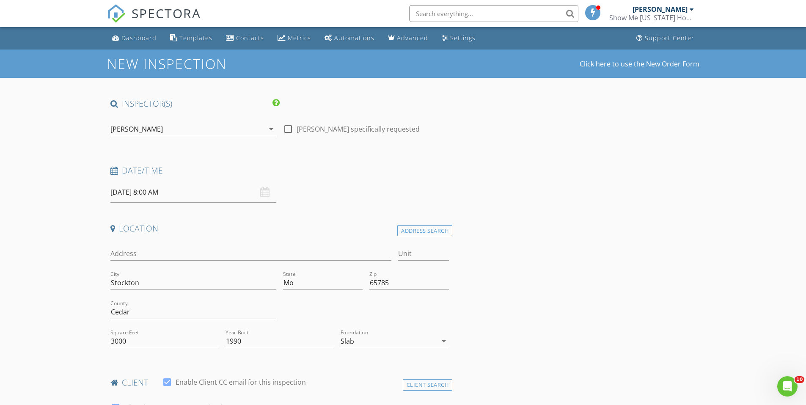
type input "08/29/2025 8:00 AM"
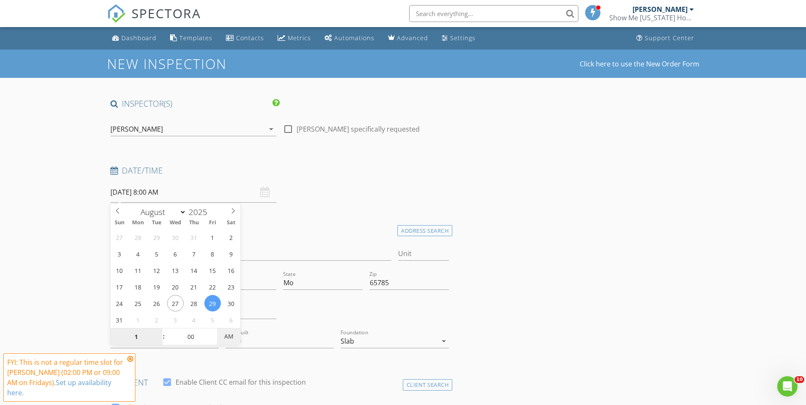
type input "10"
type input "08/29/2025 10:00 AM"
click at [268, 229] on h4 "Location" at bounding box center [279, 228] width 339 height 11
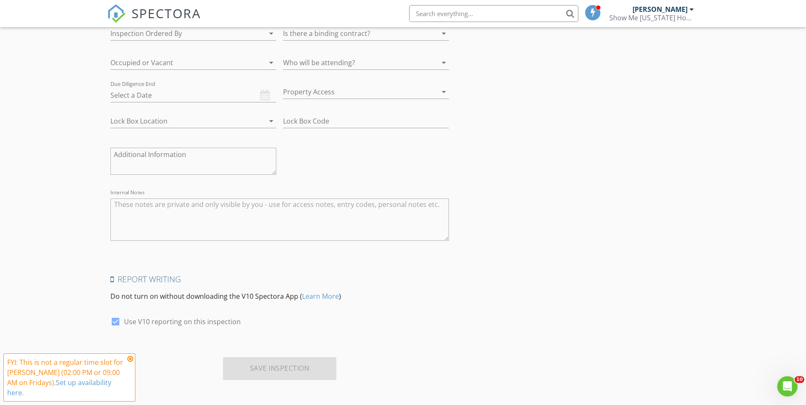
scroll to position [1322, 0]
click at [128, 362] on icon at bounding box center [130, 359] width 6 height 7
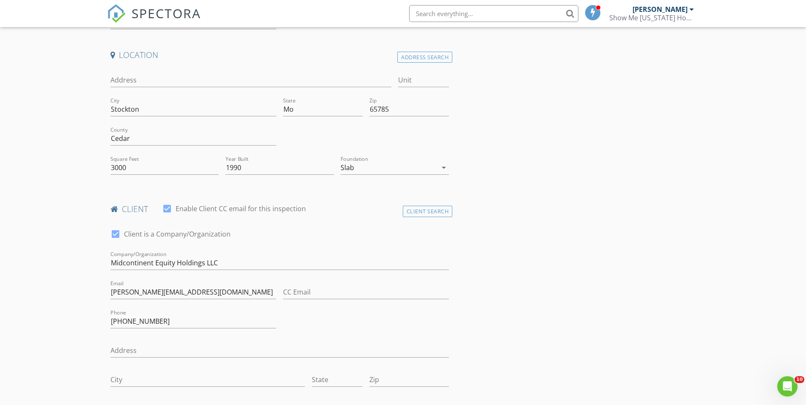
scroll to position [94, 0]
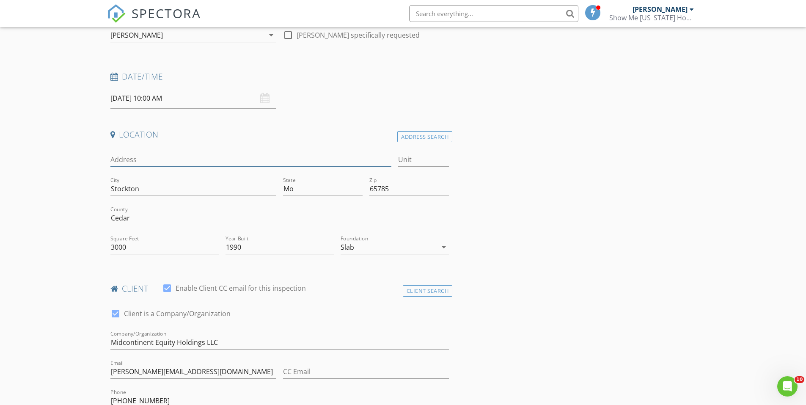
click at [196, 161] on input "Address" at bounding box center [251, 160] width 282 height 14
type input "s"
type input "TB"
type input "TBD"
type input "0"
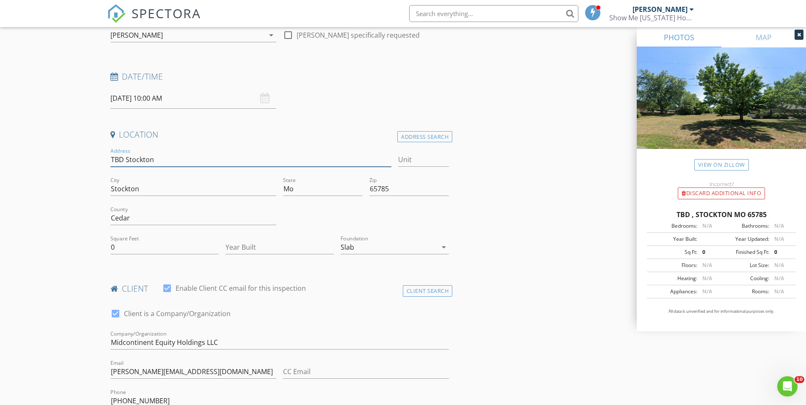
type input "TBD Stockton"
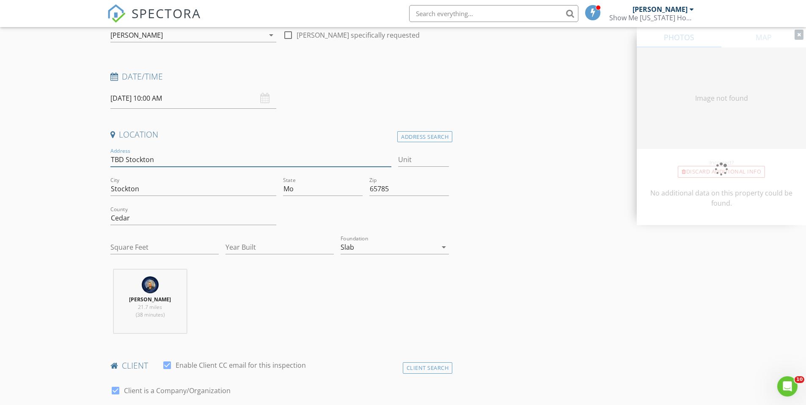
type input "TBD Stockton M"
type input "0"
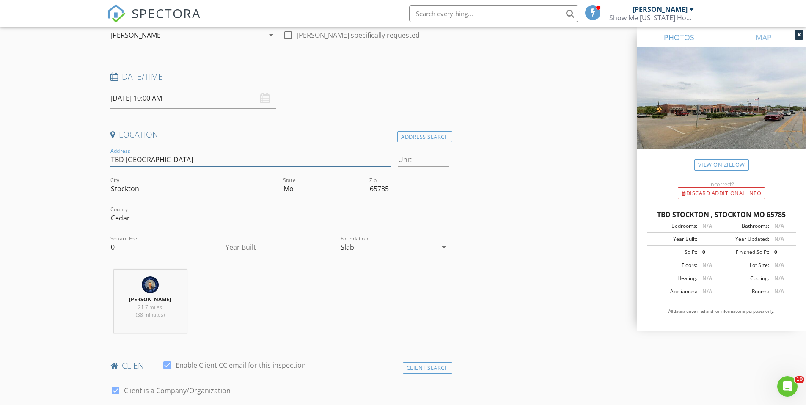
type input "TBD Stockton Main Street"
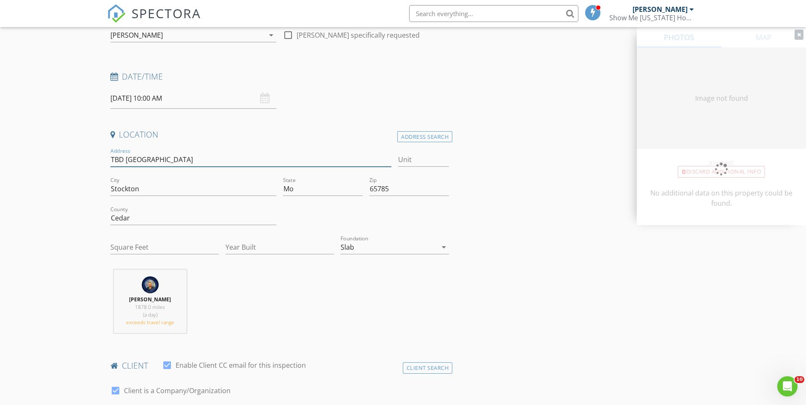
type input "0"
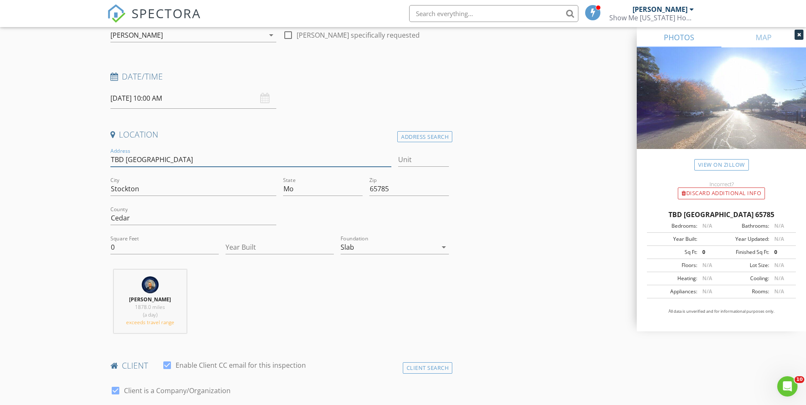
type input "TBD Stockton Main Street"
click at [800, 35] on icon at bounding box center [800, 34] width 4 height 5
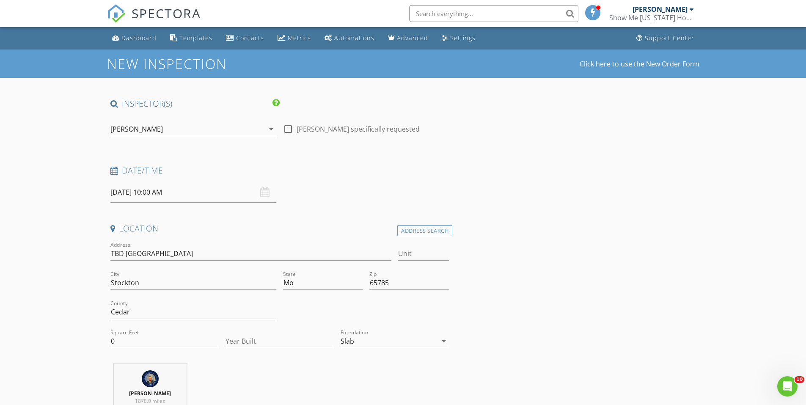
scroll to position [127, 0]
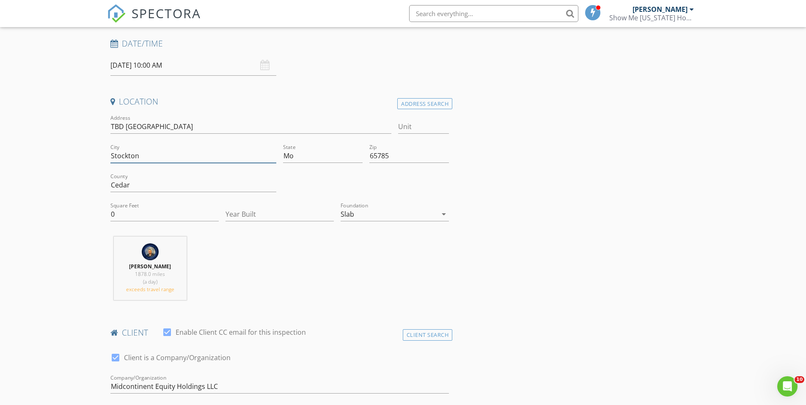
click at [190, 157] on input "Stockton" at bounding box center [193, 156] width 166 height 14
type input "Stockton"
drag, startPoint x: 583, startPoint y: 172, endPoint x: 519, endPoint y: 269, distance: 116.2
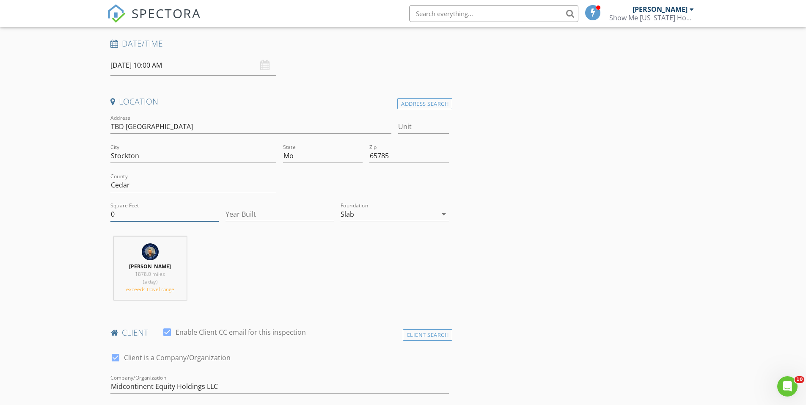
click at [163, 213] on input "0" at bounding box center [164, 214] width 108 height 14
type input "3000"
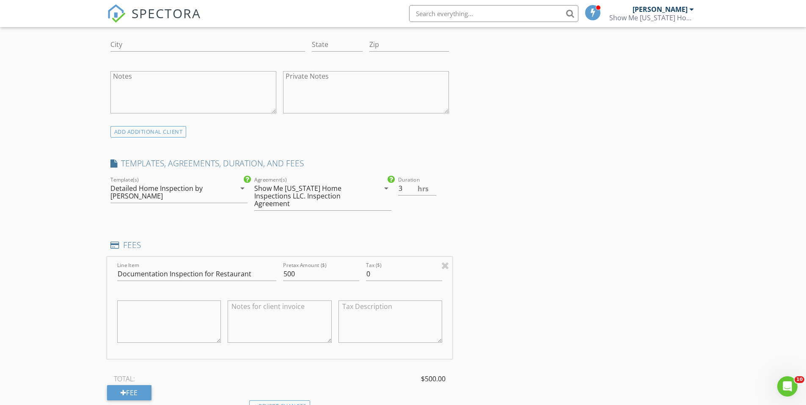
scroll to position [635, 0]
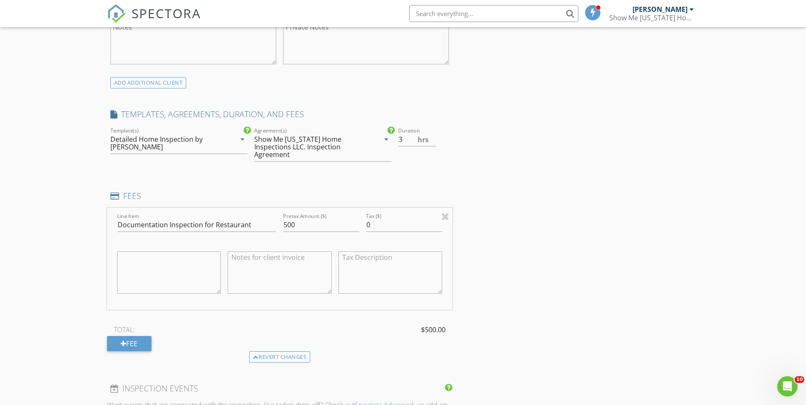
click at [513, 296] on div "INSPECTOR(S) check_box Austin Davis PRIMARY check_box_outline_blank Tanner Witt…" at bounding box center [403, 305] width 593 height 1685
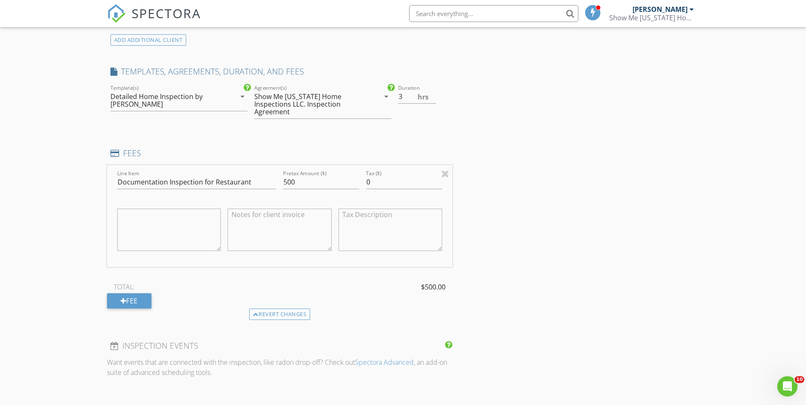
scroll to position [677, 0]
drag, startPoint x: 259, startPoint y: 185, endPoint x: 214, endPoint y: 188, distance: 44.5
click at [214, 188] on input "Documentation Inspection for Restaurant" at bounding box center [196, 183] width 159 height 14
type input "Documentation Inspection for Pre Commerical Sale"
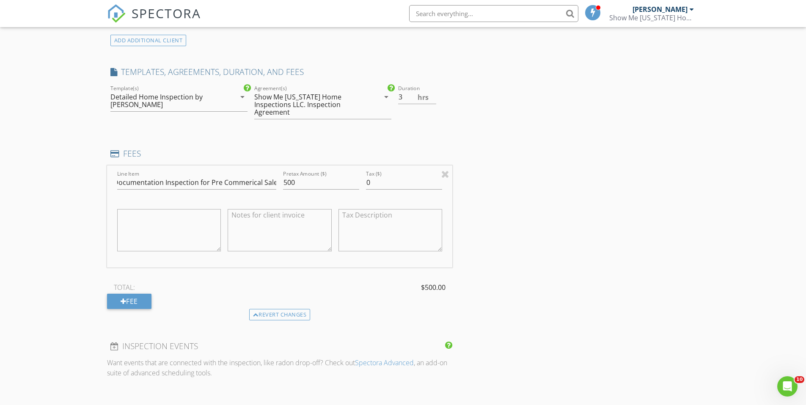
click at [581, 176] on div "INSPECTOR(S) check_box Austin Davis PRIMARY check_box_outline_blank Tanner Witt…" at bounding box center [403, 263] width 593 height 1685
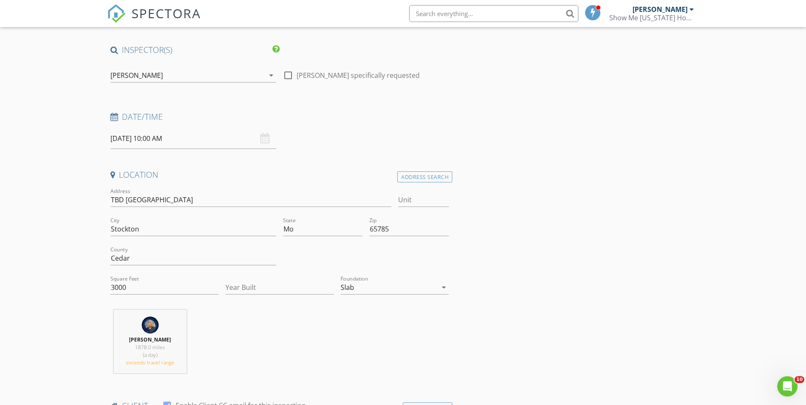
scroll to position [0, 0]
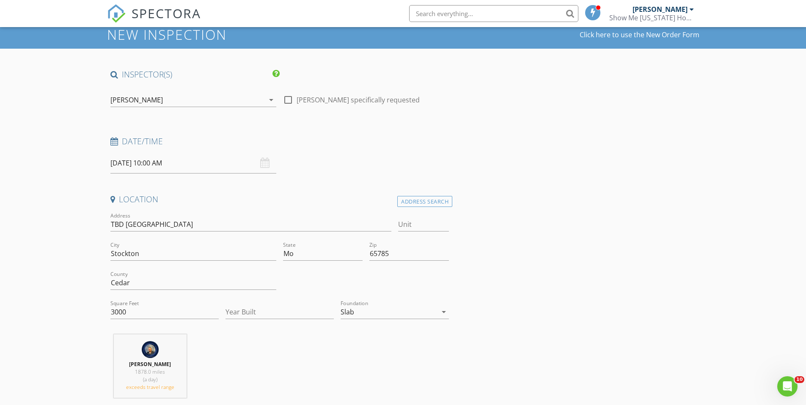
scroll to position [42, 0]
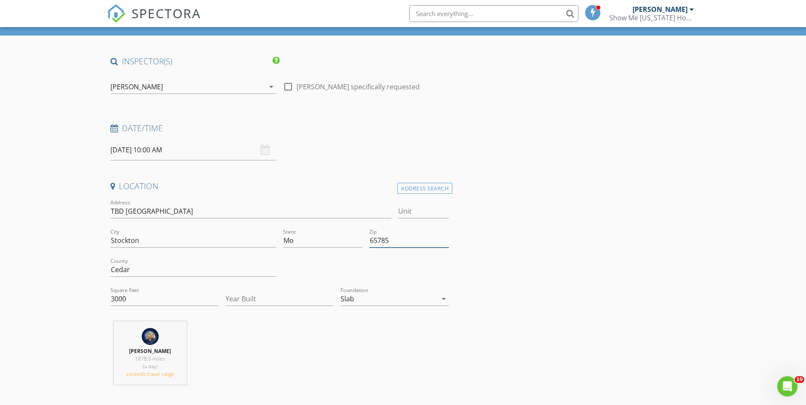
click at [414, 243] on input "65785" at bounding box center [410, 241] width 80 height 14
click at [237, 295] on input "Year Built" at bounding box center [280, 299] width 108 height 14
type input "1999"
click at [427, 240] on input "65785" at bounding box center [410, 241] width 80 height 14
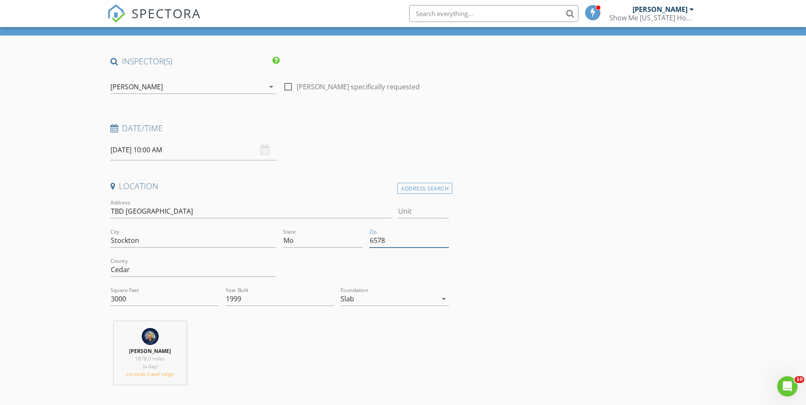
type input "65785"
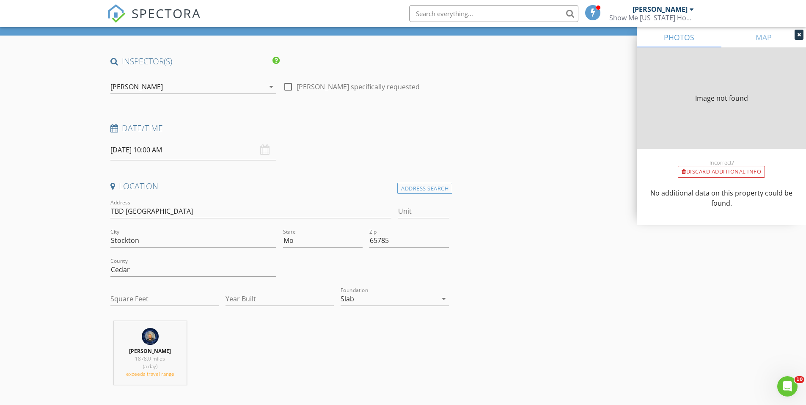
type input "0"
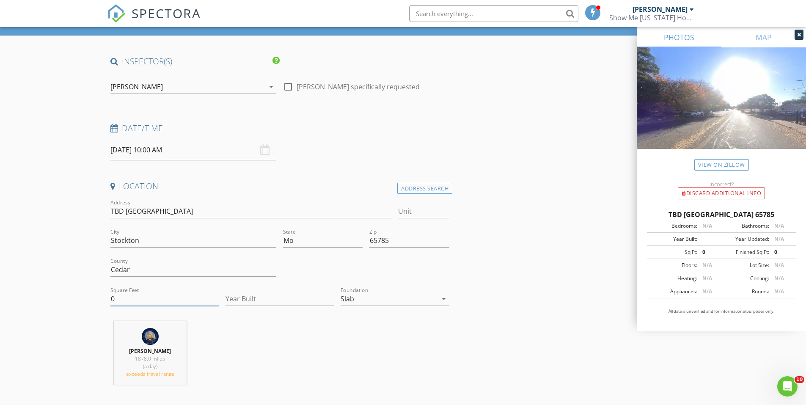
click at [171, 301] on input "0" at bounding box center [164, 299] width 108 height 14
type input "3000"
click at [276, 318] on div "Location Address Search Address TBD Stockton Main Street Unit City Stockton Sta…" at bounding box center [280, 286] width 346 height 211
click at [800, 36] on icon at bounding box center [800, 34] width 4 height 5
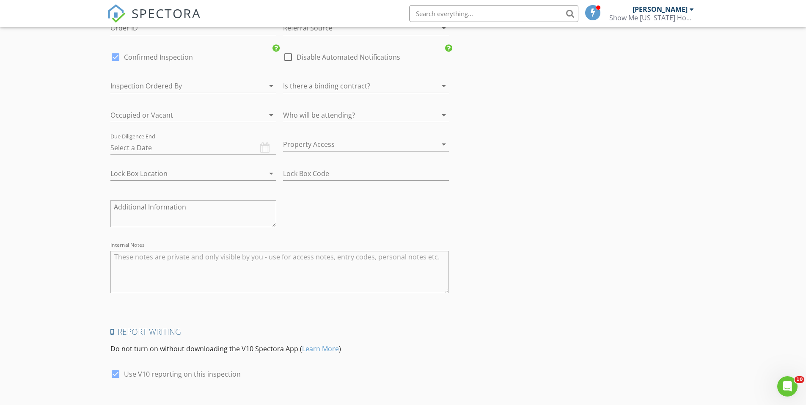
scroll to position [1397, 0]
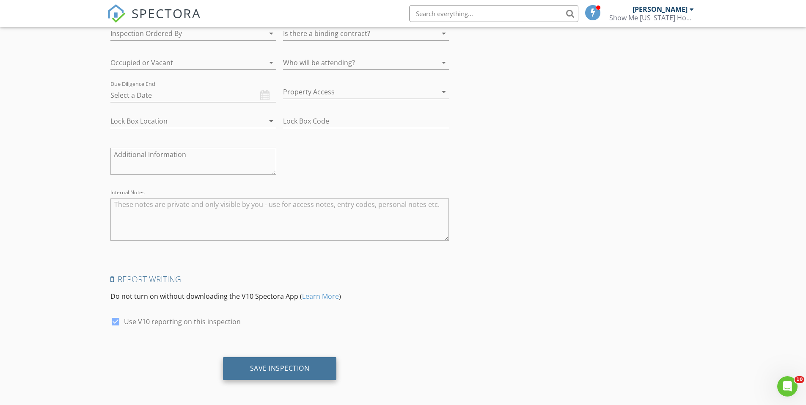
click at [283, 370] on div "Save Inspection" at bounding box center [280, 368] width 60 height 8
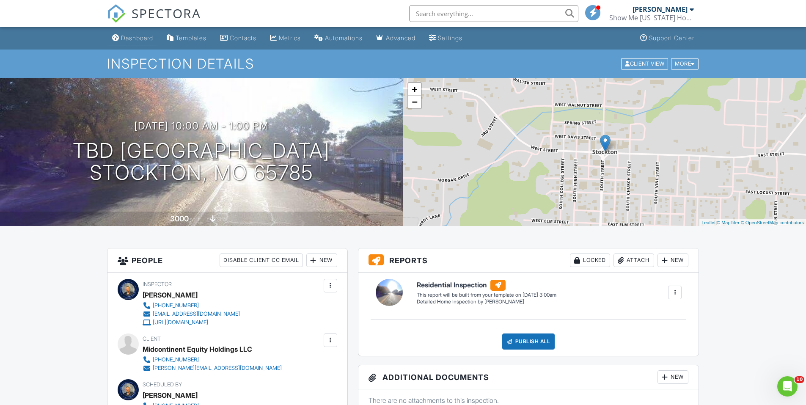
click at [119, 36] on div "Dashboard" at bounding box center [115, 37] width 7 height 7
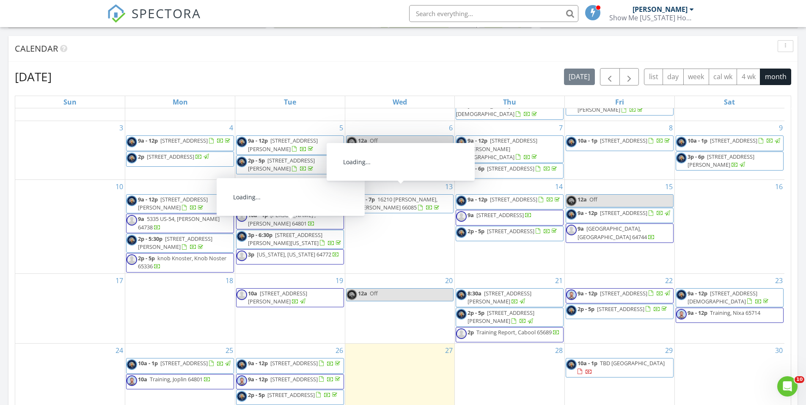
scroll to position [423, 0]
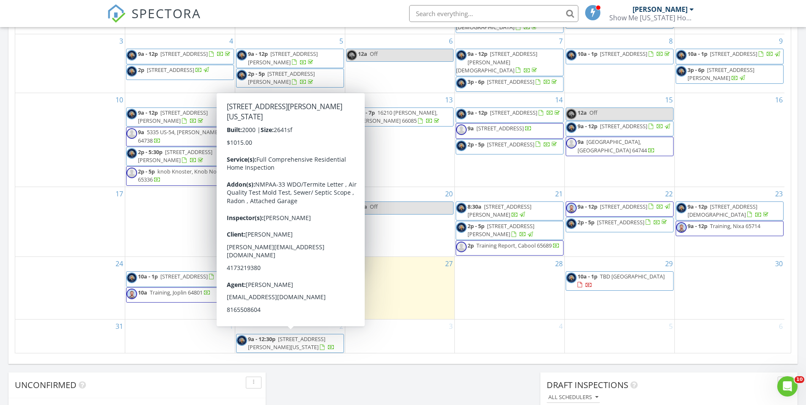
click at [307, 337] on span "13785 E Nelson Rd, Nevada 64772" at bounding box center [286, 343] width 77 height 16
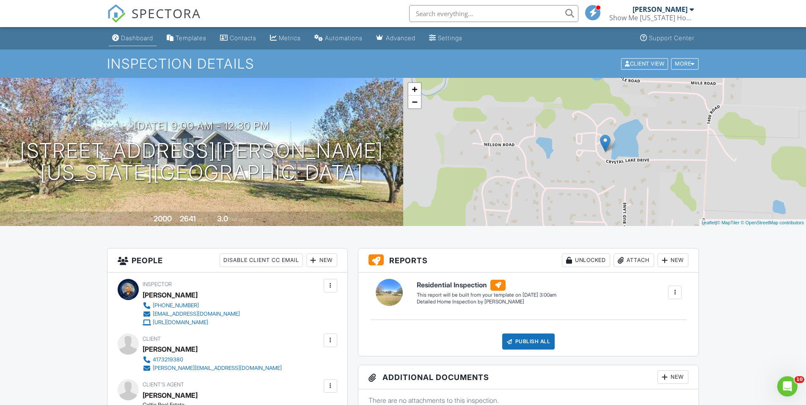
click at [128, 44] on link "Dashboard" at bounding box center [133, 38] width 48 height 16
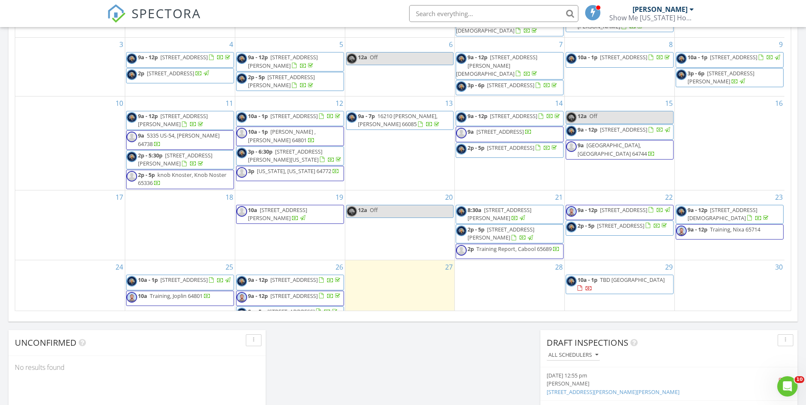
click at [648, 276] on span "TBD [GEOGRAPHIC_DATA]" at bounding box center [632, 280] width 65 height 8
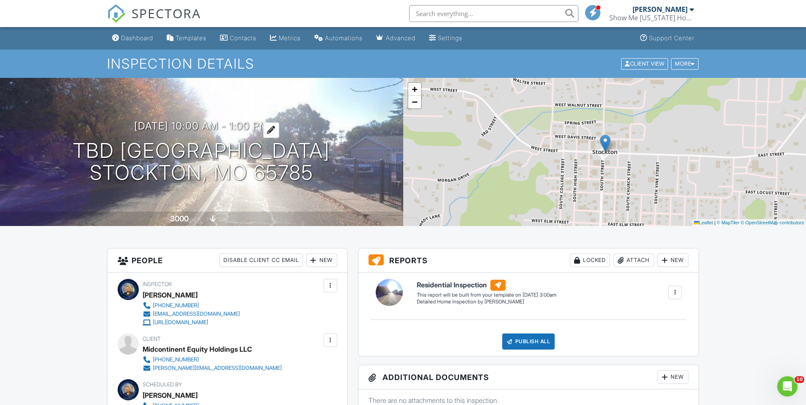
click at [258, 122] on h3 "08/29/2025 10:00 am - 1:00 pm" at bounding box center [201, 125] width 135 height 11
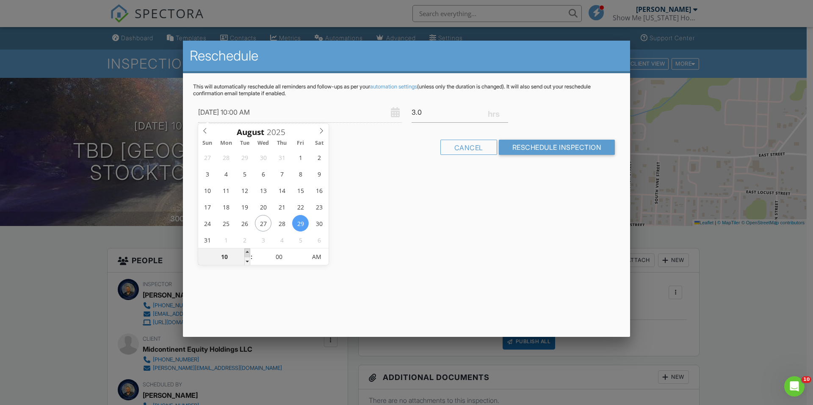
type input "08/29/2025 11:00 AM"
type input "11"
click at [246, 252] on span at bounding box center [247, 253] width 6 height 8
type input "08/29/2025 12:00 PM"
type input "12"
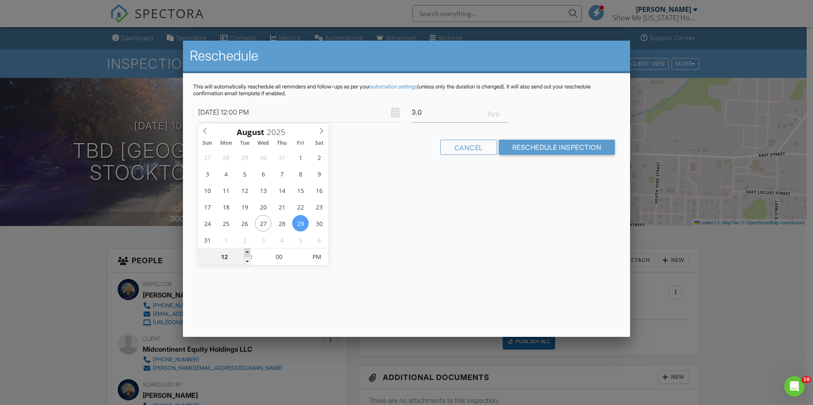
click at [246, 252] on span at bounding box center [247, 253] width 6 height 8
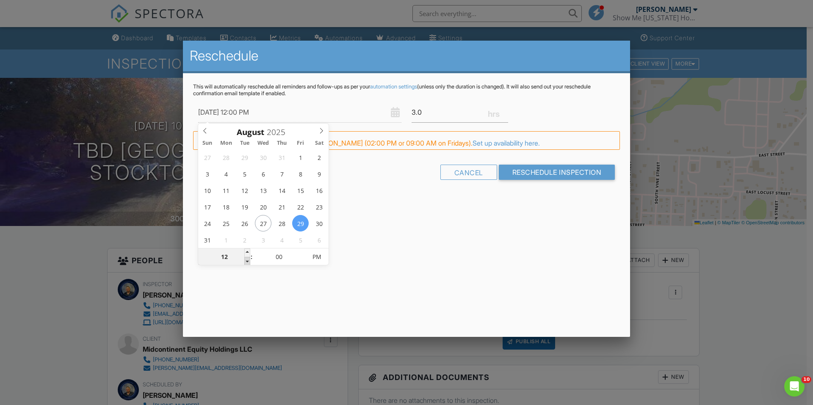
type input "08/29/2025 11:00 AM"
type input "11"
click at [247, 260] on span at bounding box center [247, 261] width 6 height 8
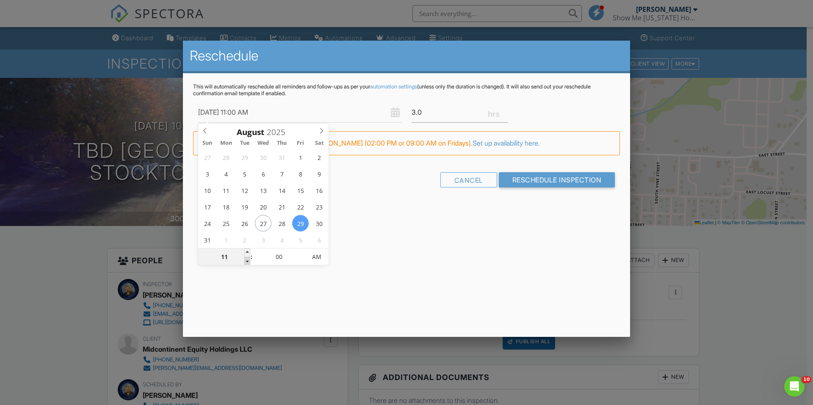
type input "08/29/2025 10:00 AM"
type input "10"
click at [247, 260] on span at bounding box center [247, 261] width 6 height 8
type input "08/29/2025 9:00 AM"
type input "09"
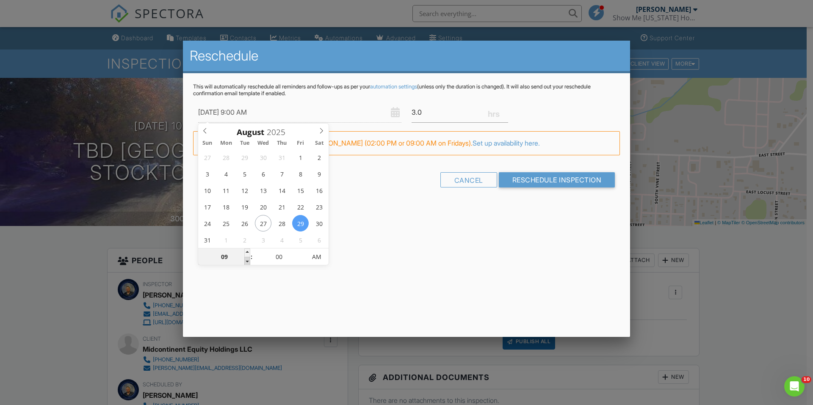
click at [247, 260] on span at bounding box center [247, 261] width 6 height 8
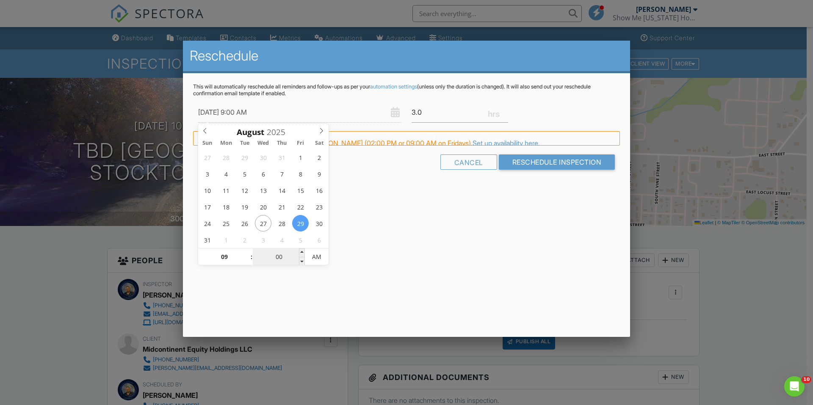
drag, startPoint x: 247, startPoint y: 260, endPoint x: 292, endPoint y: 254, distance: 44.9
click at [292, 254] on input "00" at bounding box center [279, 257] width 52 height 17
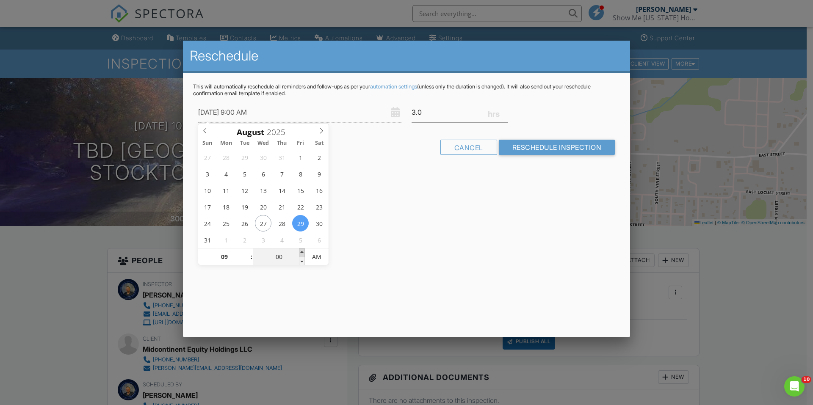
type input "08/29/2025 9:05 AM"
type input "05"
click at [299, 251] on span at bounding box center [302, 253] width 6 height 8
type input "08/29/2025 9:10 AM"
type input "10"
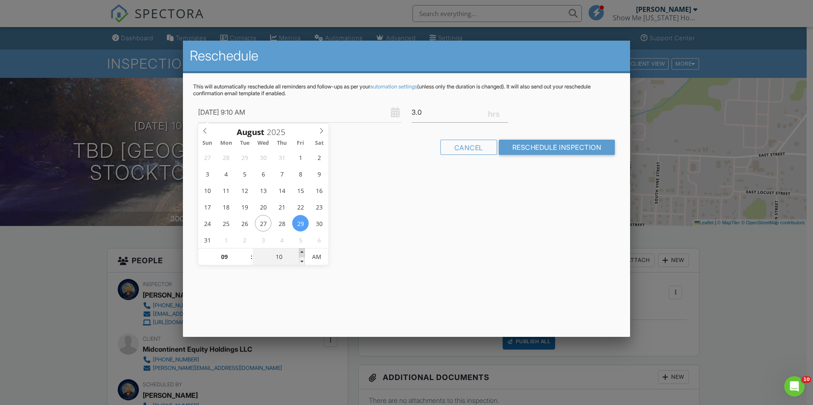
click at [300, 250] on span at bounding box center [302, 253] width 6 height 8
type input "08/29/2025 9:15 AM"
type input "15"
click at [300, 250] on span at bounding box center [302, 253] width 6 height 8
type input "08/29/2025 9:20 AM"
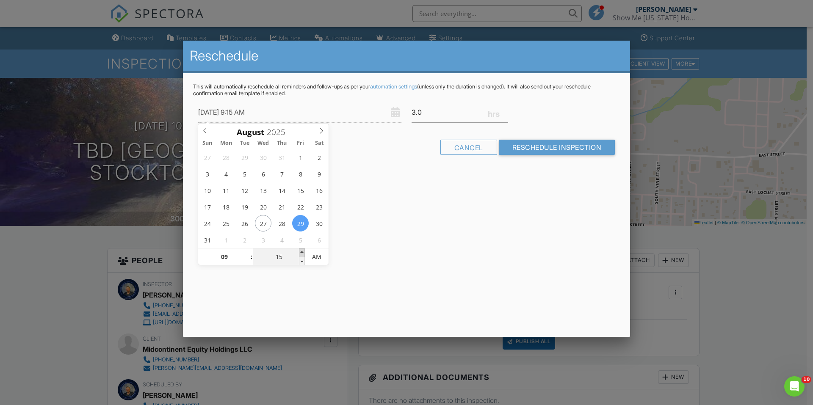
type input "20"
click at [300, 250] on span at bounding box center [302, 253] width 6 height 8
type input "08/29/2025 9:25 AM"
type input "25"
click at [300, 250] on span at bounding box center [302, 253] width 6 height 8
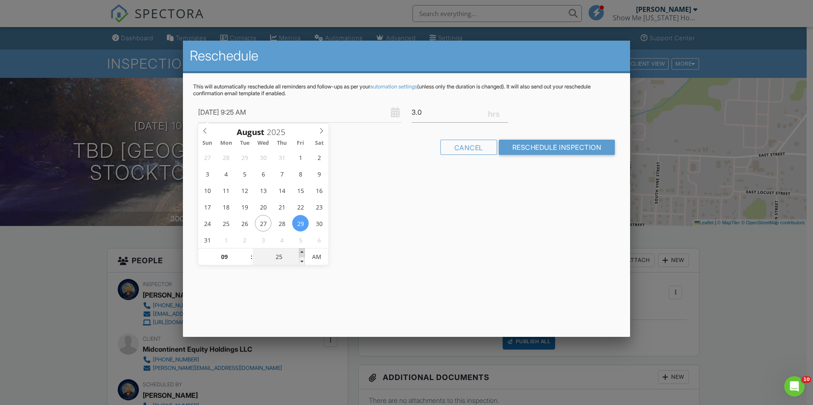
type input "08/29/2025 9:30 AM"
type input "30"
click at [300, 250] on span at bounding box center [302, 253] width 6 height 8
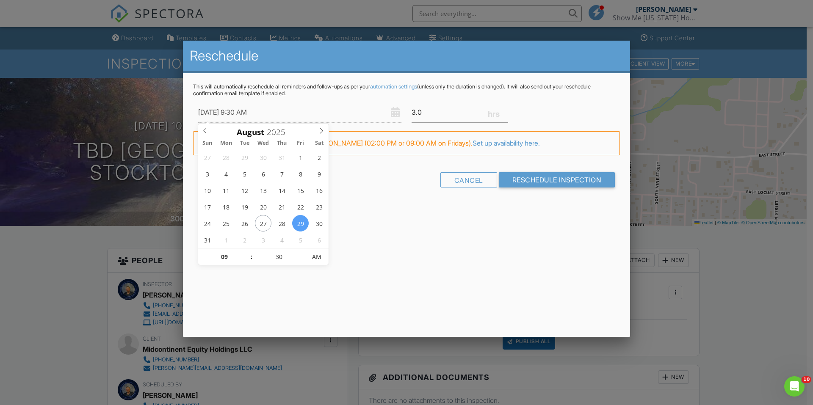
click at [499, 234] on div "Reschedule This will automatically reschedule all reminders and follow-ups as p…" at bounding box center [406, 189] width 447 height 296
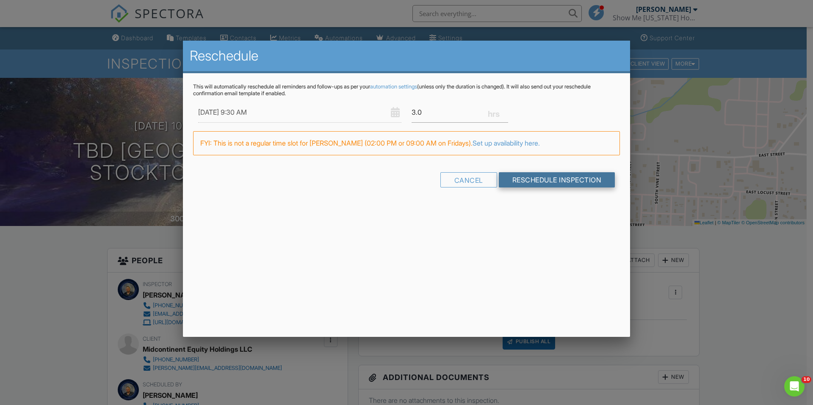
click at [552, 180] on input "Reschedule Inspection" at bounding box center [557, 179] width 116 height 15
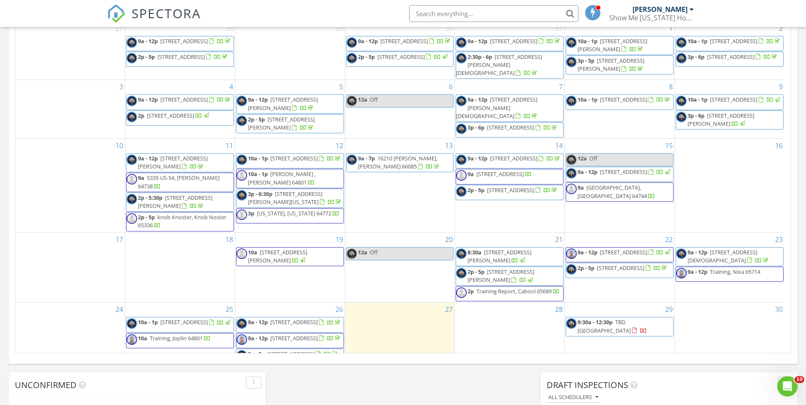
scroll to position [46, 0]
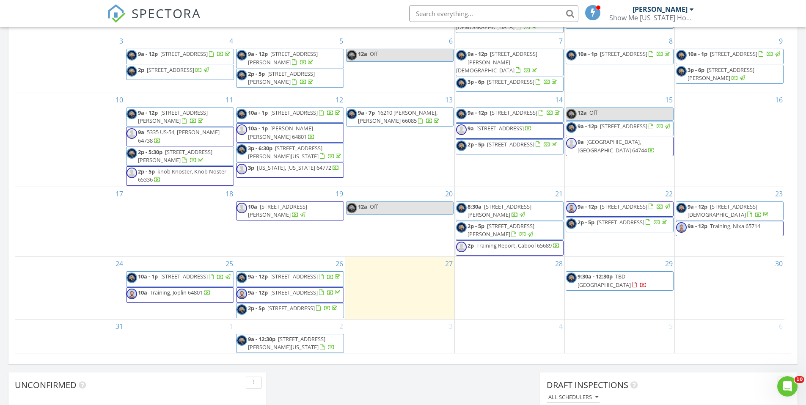
click at [646, 282] on div at bounding box center [644, 285] width 7 height 7
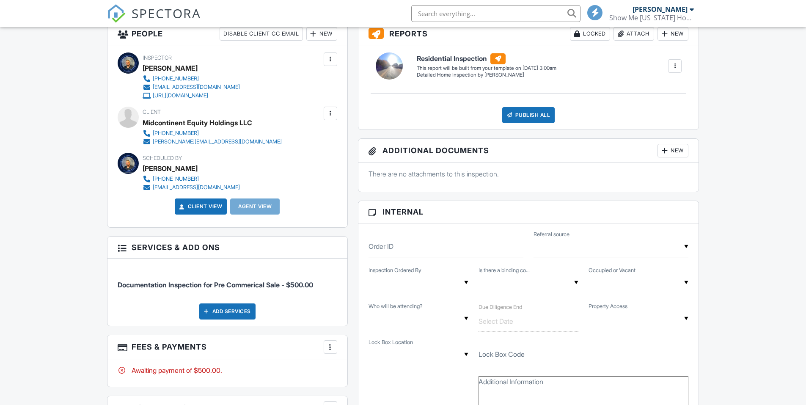
scroll to position [296, 0]
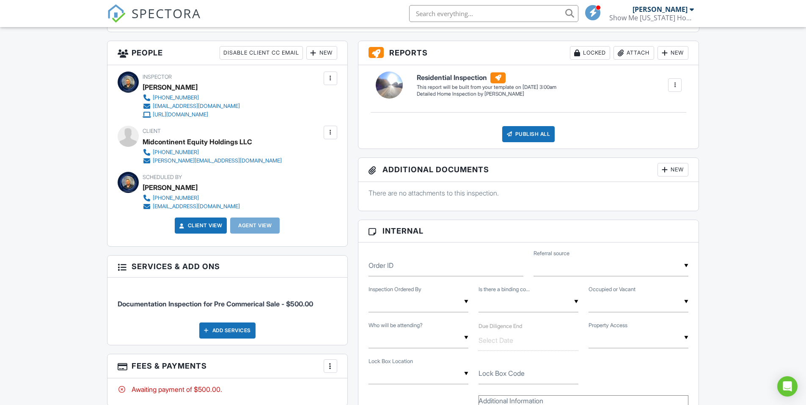
click at [330, 136] on div at bounding box center [330, 132] width 8 height 8
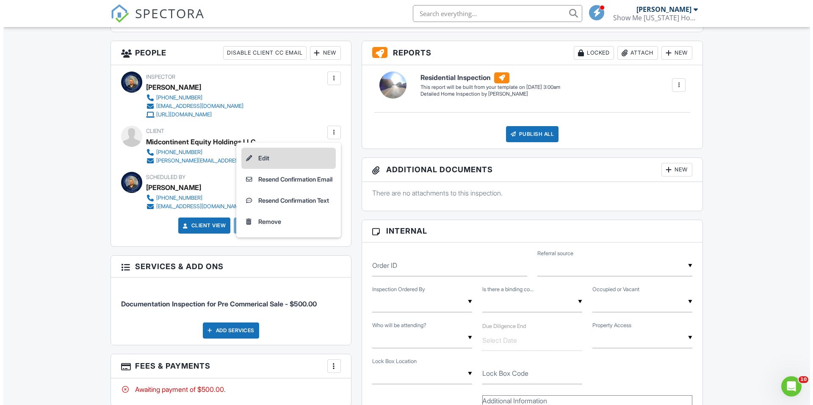
scroll to position [0, 0]
click at [280, 163] on li "Edit" at bounding box center [285, 158] width 94 height 21
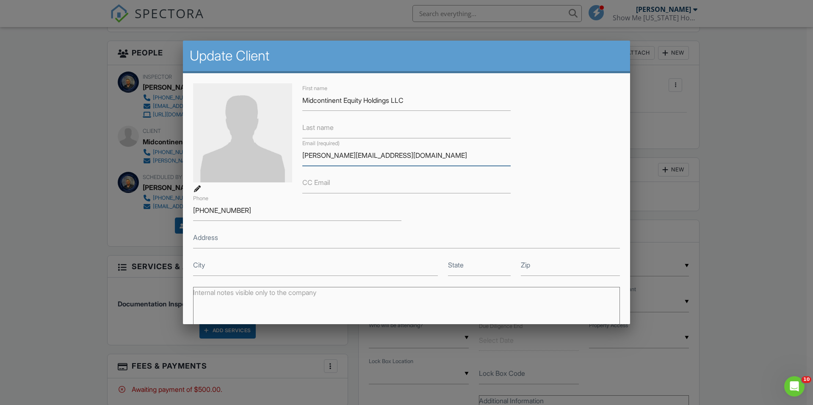
click at [351, 154] on input "[PERSON_NAME][EMAIL_ADDRESS][DOMAIN_NAME]" at bounding box center [406, 155] width 208 height 21
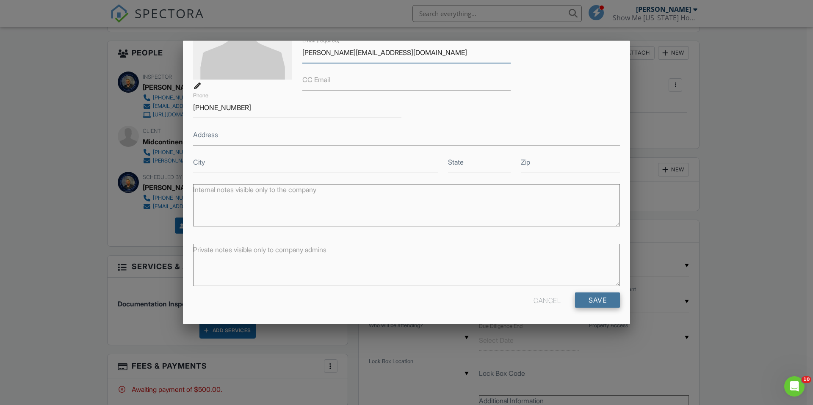
type input "[PERSON_NAME][EMAIL_ADDRESS][DOMAIN_NAME]"
click at [593, 305] on input "Save" at bounding box center [597, 300] width 45 height 15
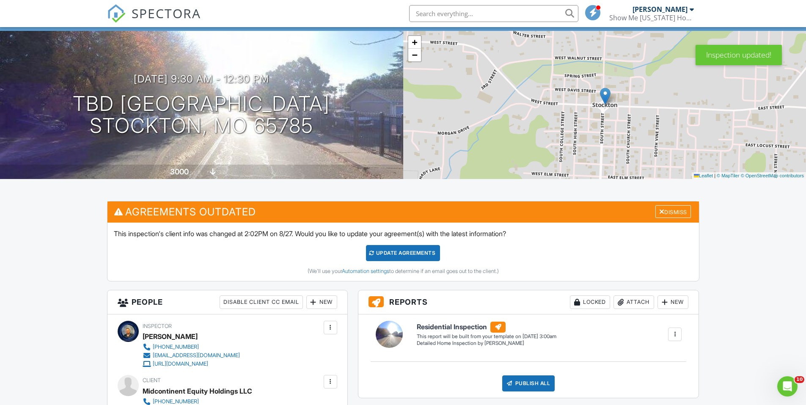
scroll to position [42, 0]
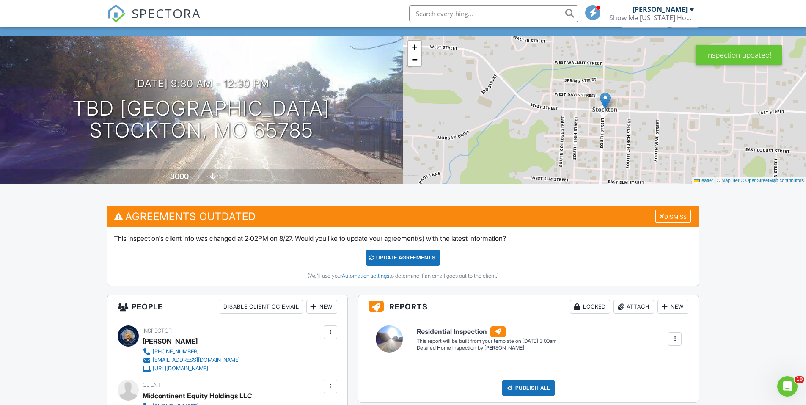
click at [406, 257] on div "Update Agreements" at bounding box center [403, 258] width 74 height 16
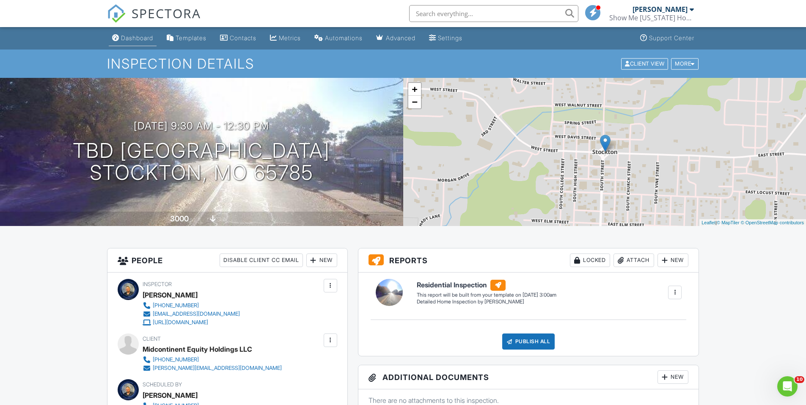
click at [133, 33] on link "Dashboard" at bounding box center [133, 38] width 48 height 16
